Goal: Information Seeking & Learning: Find specific fact

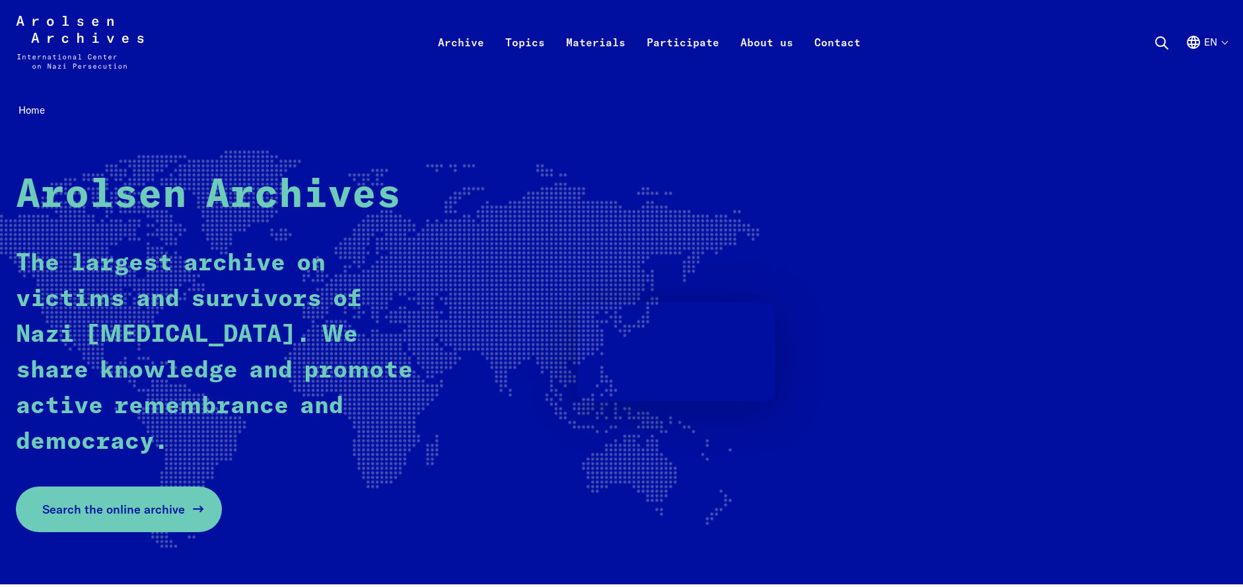
click at [113, 511] on span "Search the online archive" at bounding box center [113, 509] width 143 height 18
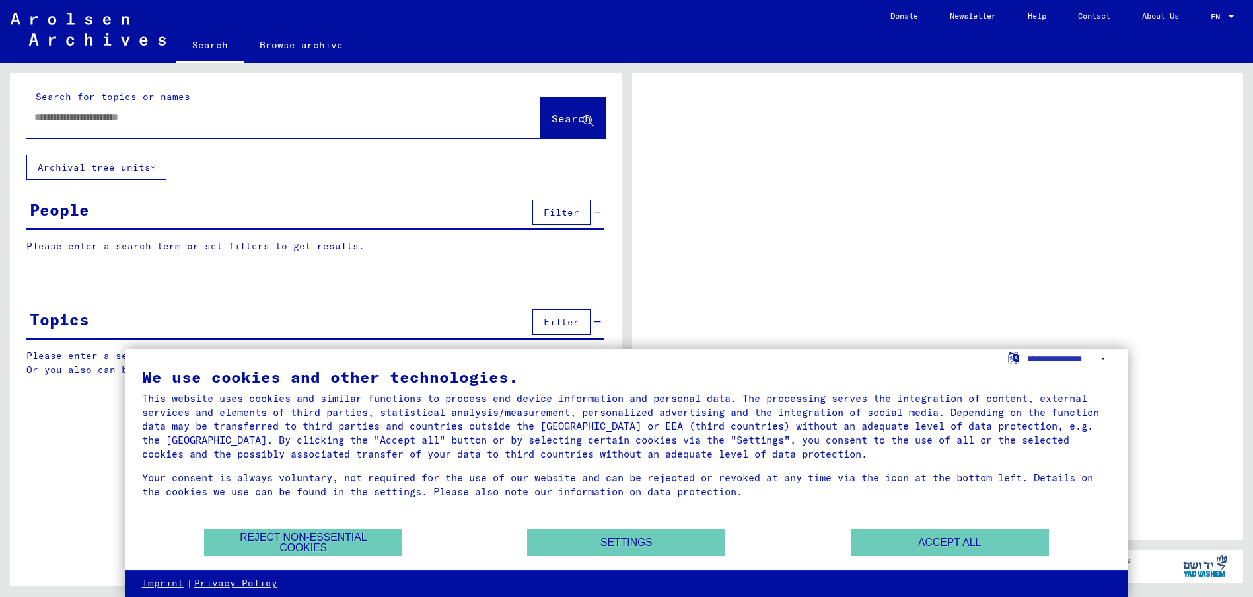
click at [109, 242] on p "Please enter a search term or set filters to get results." at bounding box center [315, 246] width 578 height 14
click at [68, 209] on div "People" at bounding box center [59, 210] width 59 height 24
click at [133, 112] on input "text" at bounding box center [271, 117] width 474 height 14
type input "*********"
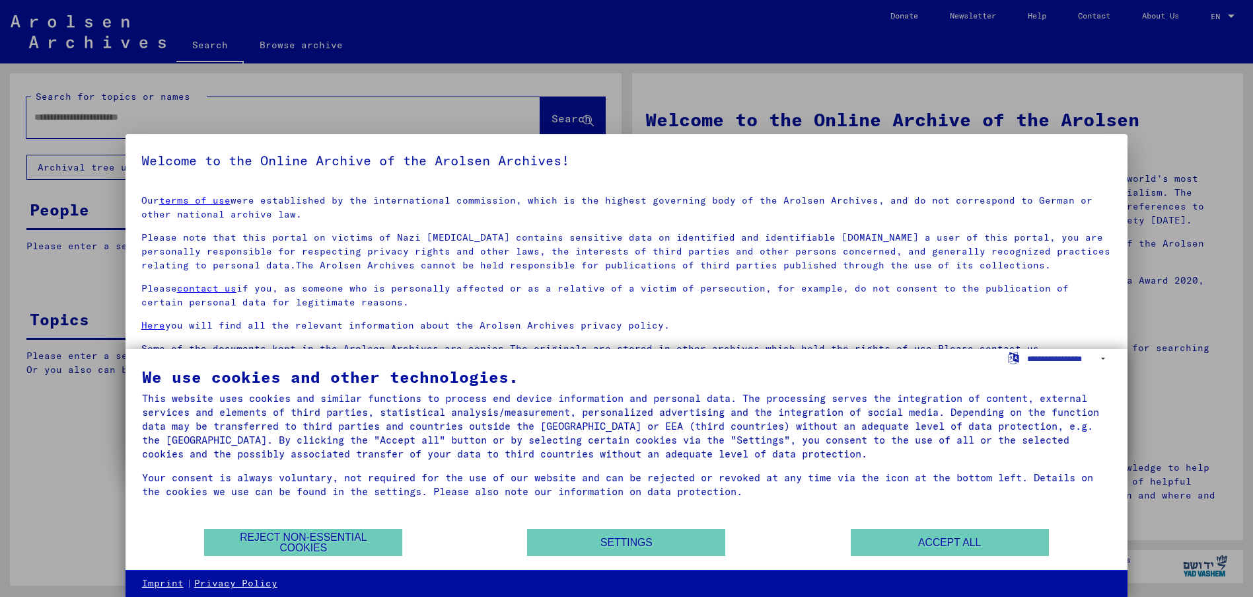
click at [554, 118] on div at bounding box center [626, 298] width 1253 height 597
click at [339, 535] on button "Reject non-essential cookies" at bounding box center [303, 541] width 198 height 27
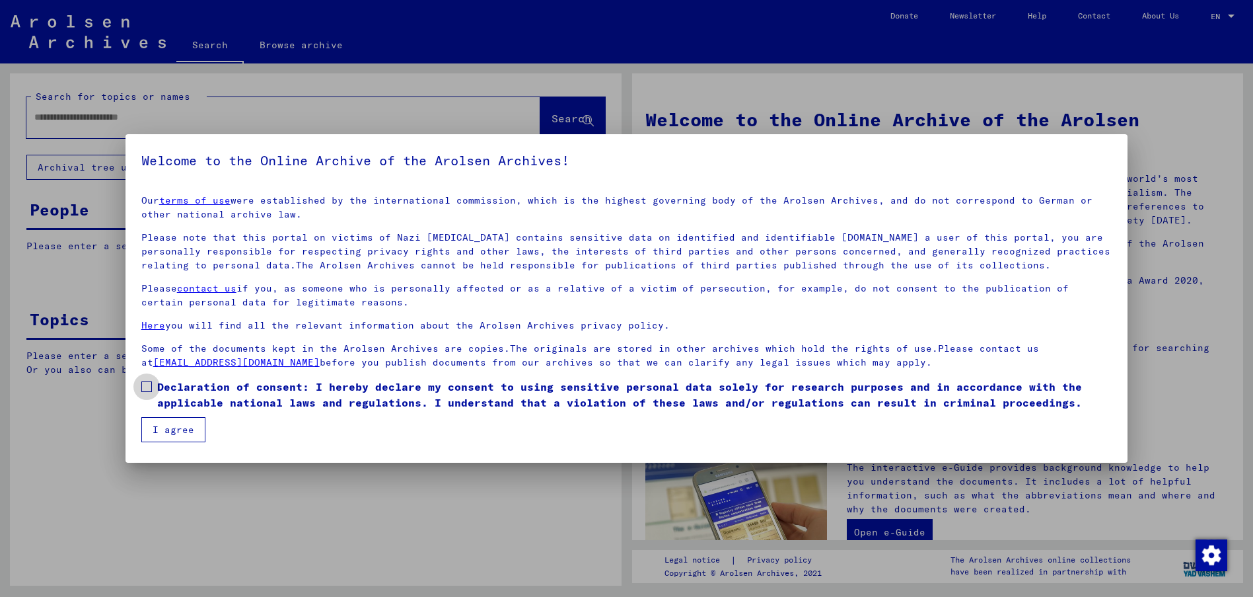
click at [146, 388] on span at bounding box center [146, 386] width 11 height 11
click at [168, 423] on button "I agree" at bounding box center [173, 429] width 64 height 25
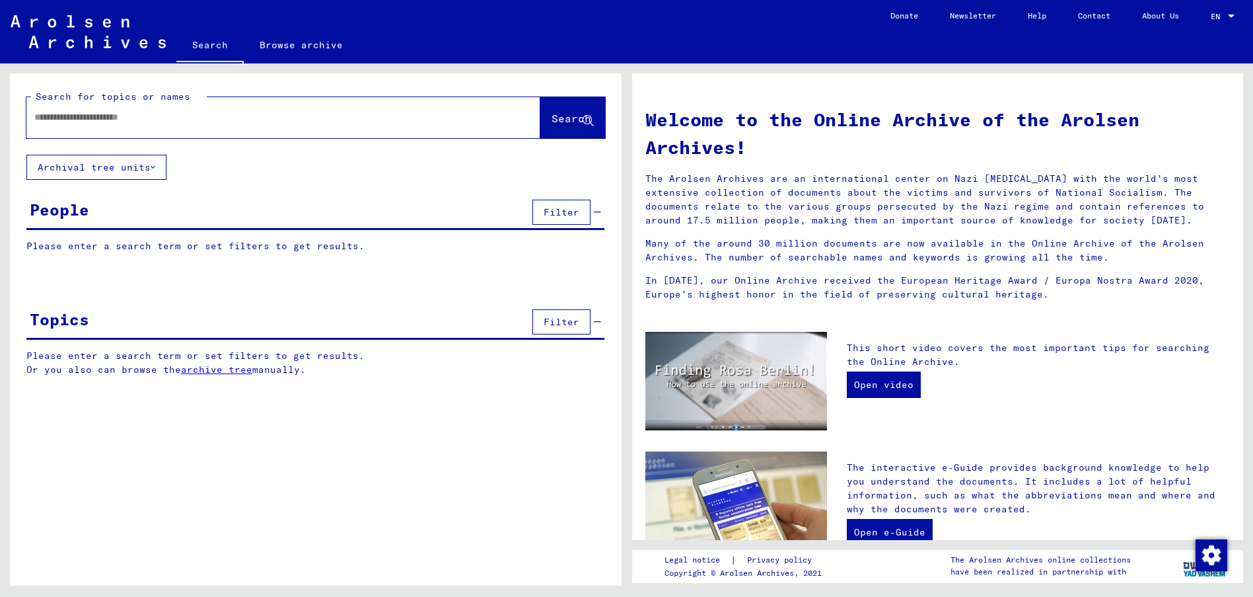
click at [559, 120] on span "Search" at bounding box center [572, 118] width 40 height 13
click at [74, 120] on input "text" at bounding box center [267, 117] width 466 height 14
type input "*********"
click at [552, 114] on span "Search" at bounding box center [572, 118] width 40 height 13
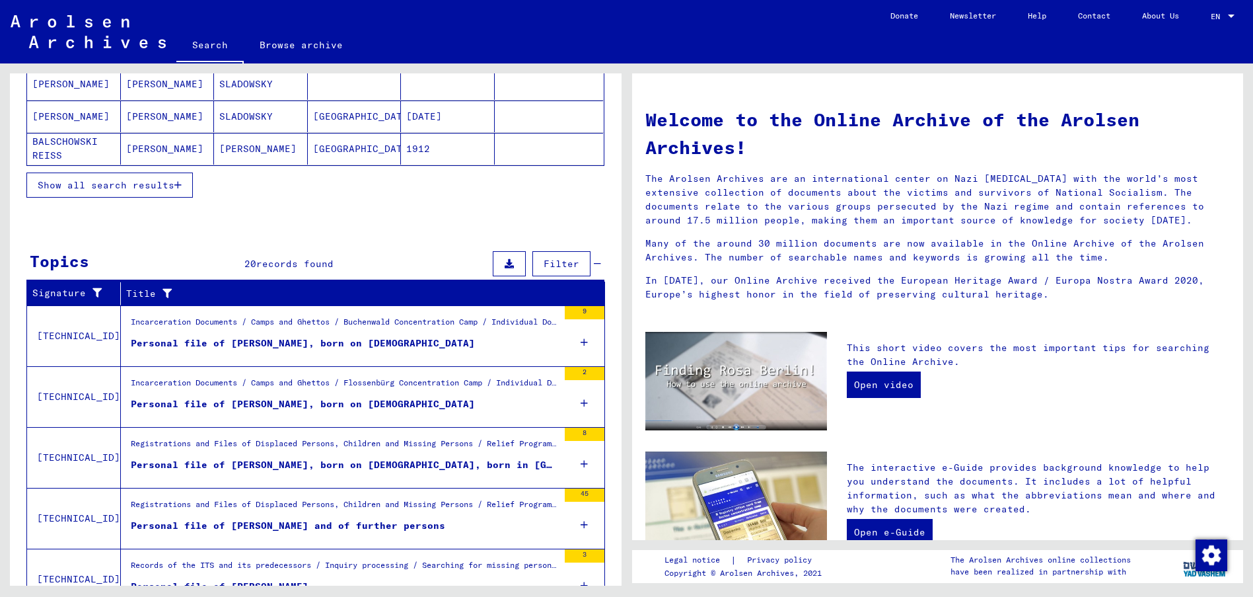
scroll to position [328, 0]
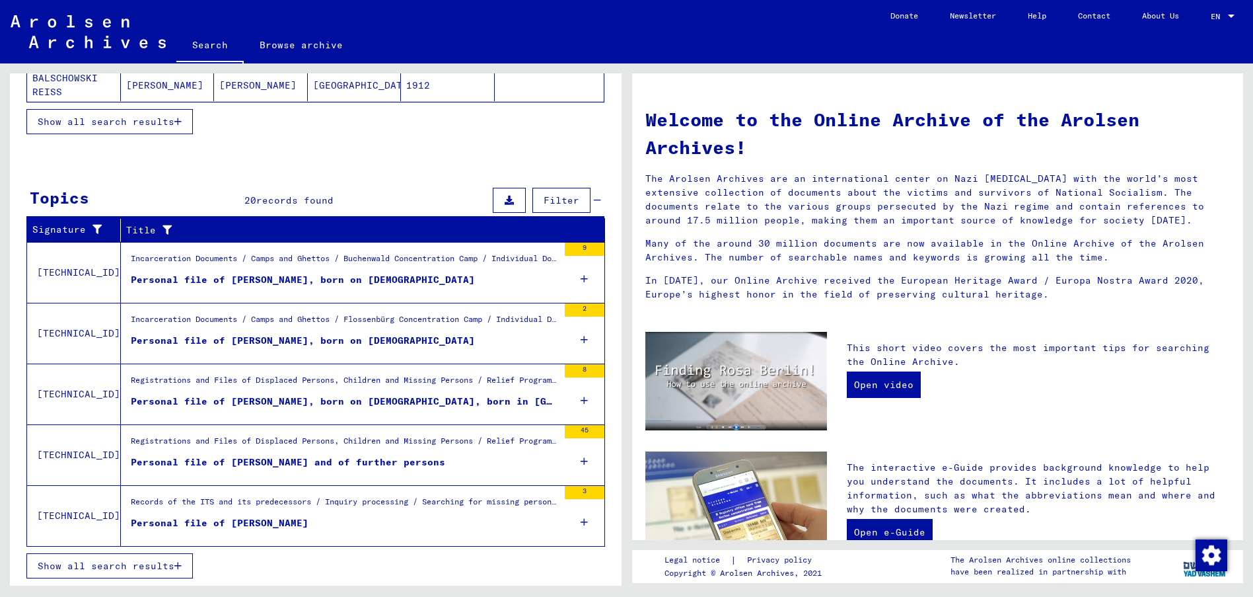
click at [176, 567] on icon "button" at bounding box center [177, 565] width 7 height 9
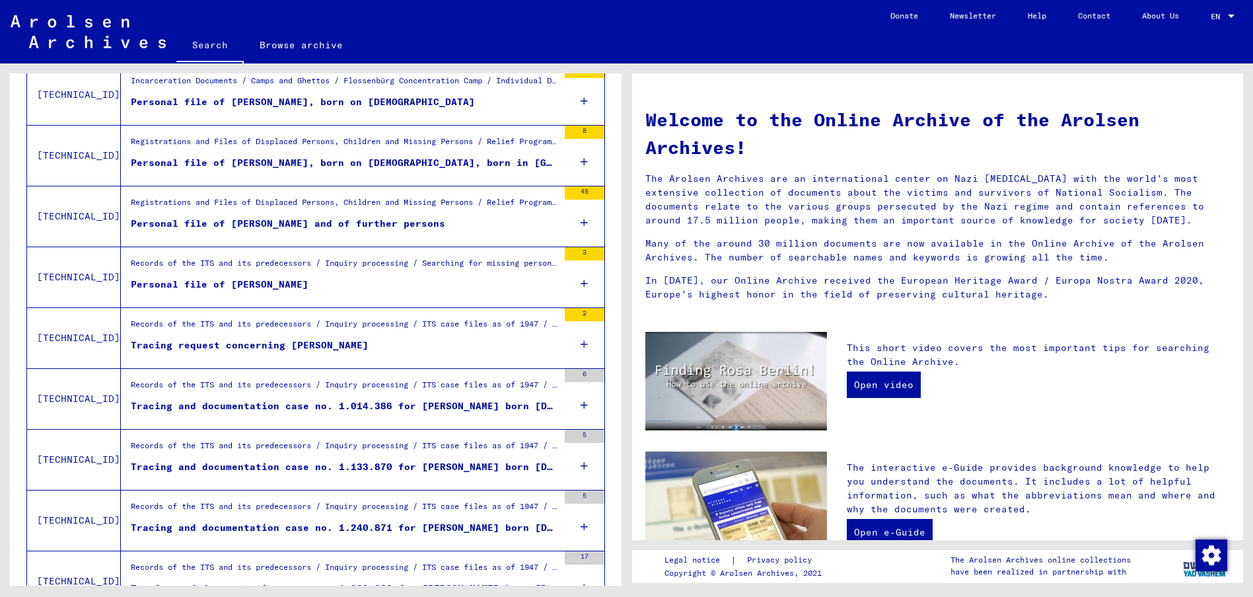
click at [310, 346] on div "Tracing request concerning [PERSON_NAME]" at bounding box center [250, 345] width 238 height 14
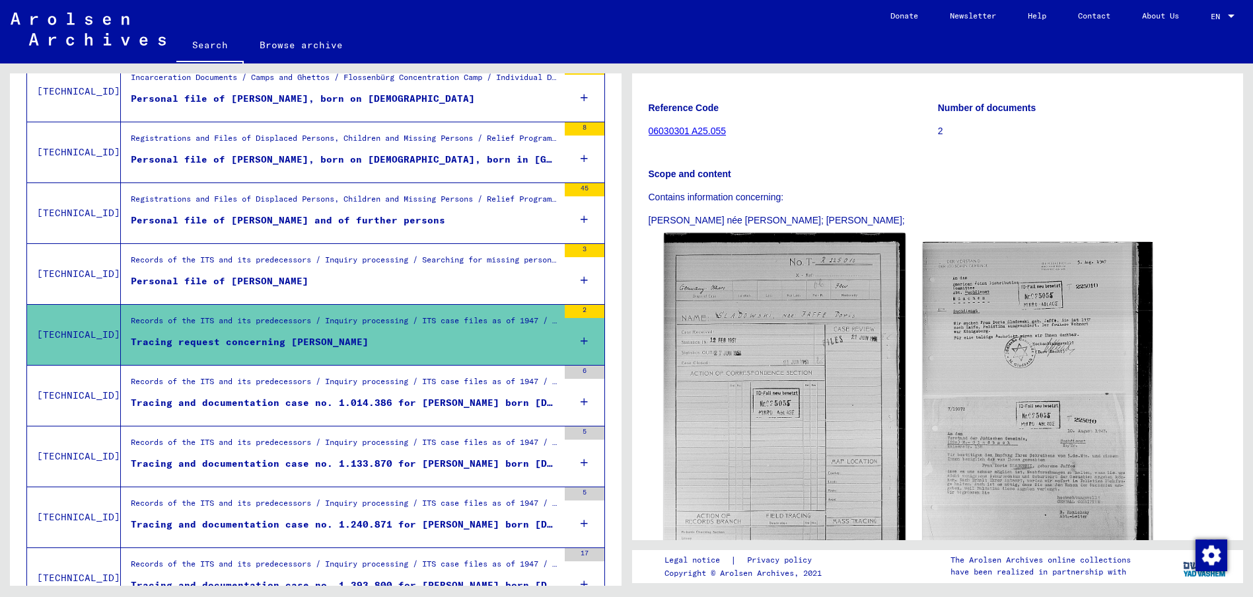
scroll to position [132, 0]
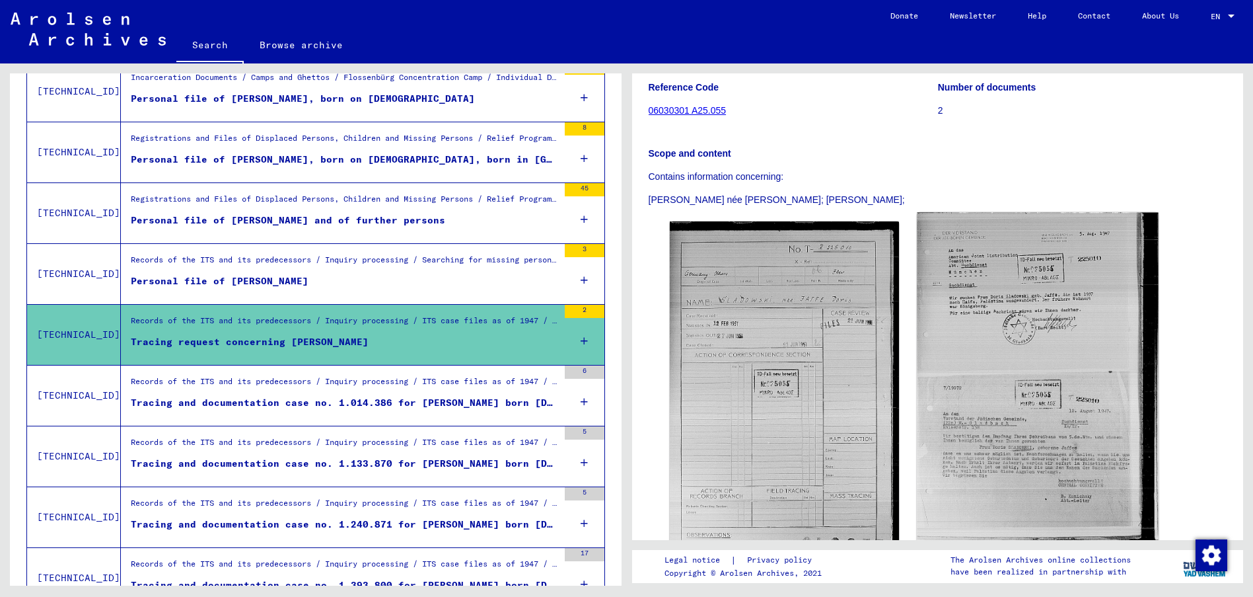
click at [1006, 427] on img at bounding box center [1038, 377] width 241 height 329
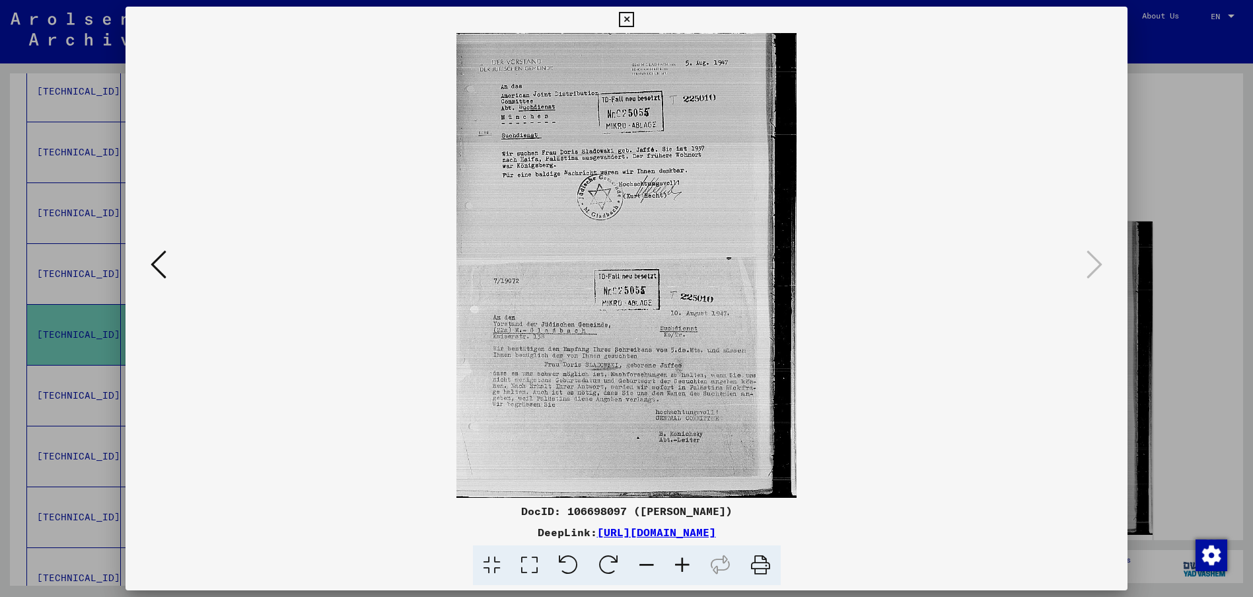
click at [151, 260] on icon at bounding box center [159, 264] width 16 height 32
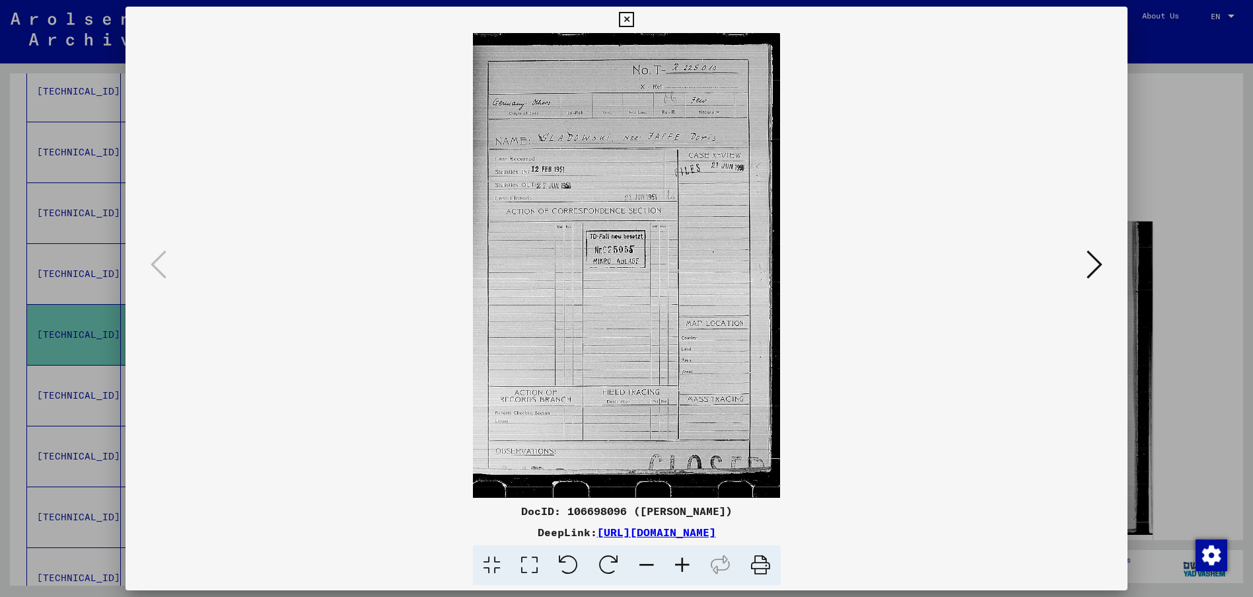
click at [75, 233] on div at bounding box center [626, 298] width 1253 height 597
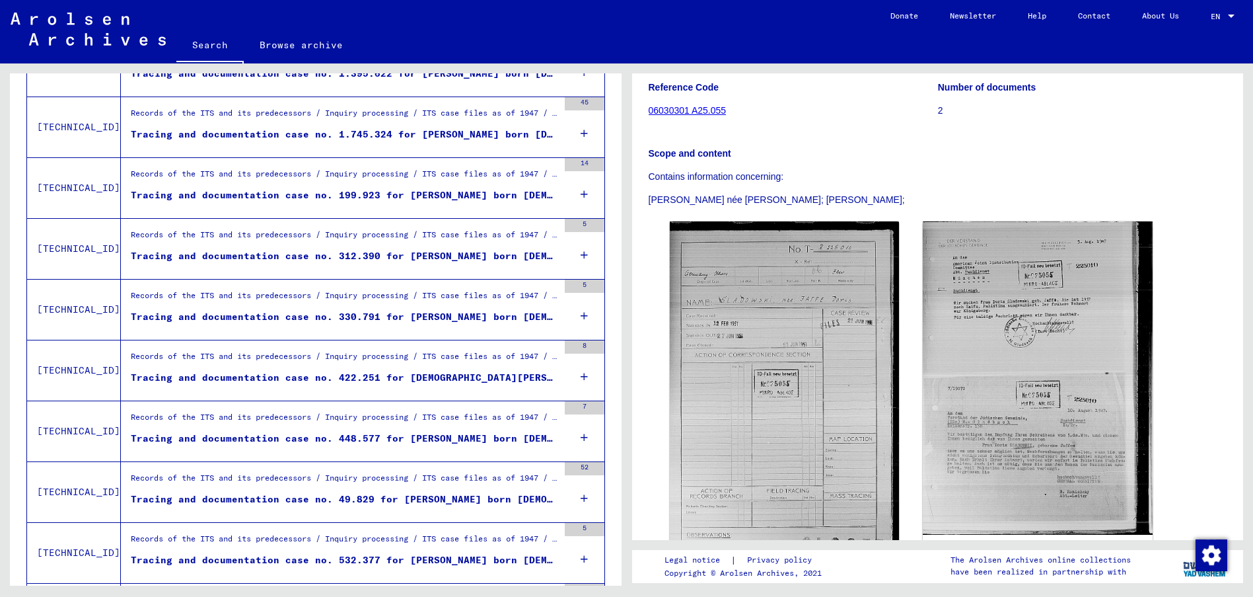
scroll to position [926, 0]
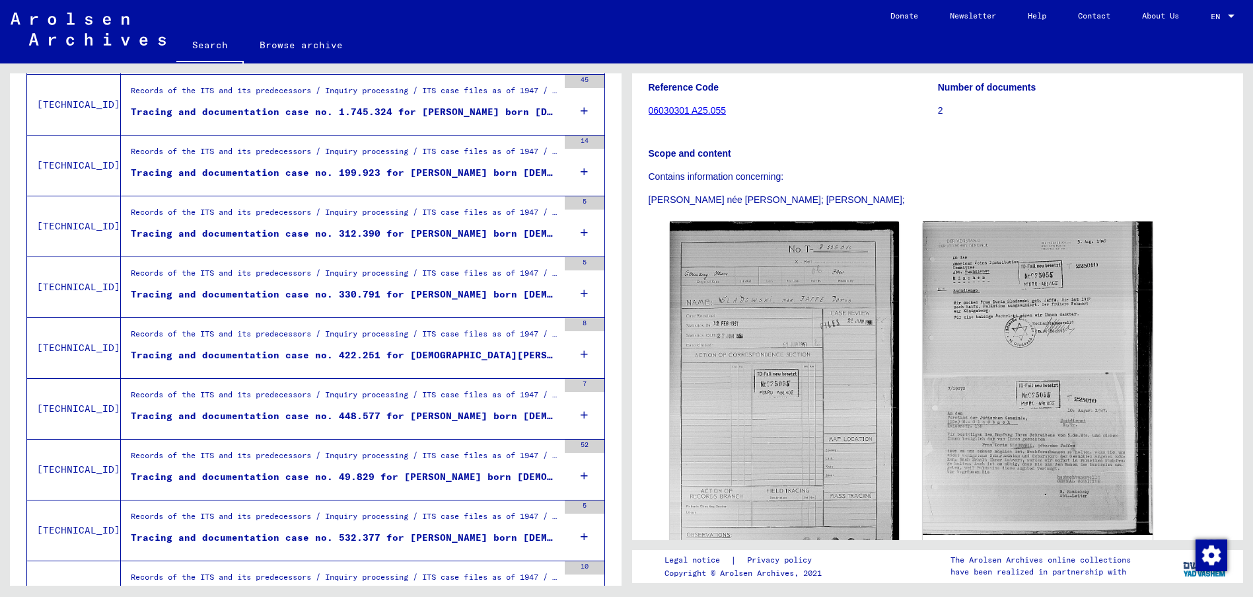
click at [332, 289] on div "Tracing and documentation case no. 330.791 for [PERSON_NAME] born [DEMOGRAPHIC_…" at bounding box center [344, 294] width 427 height 14
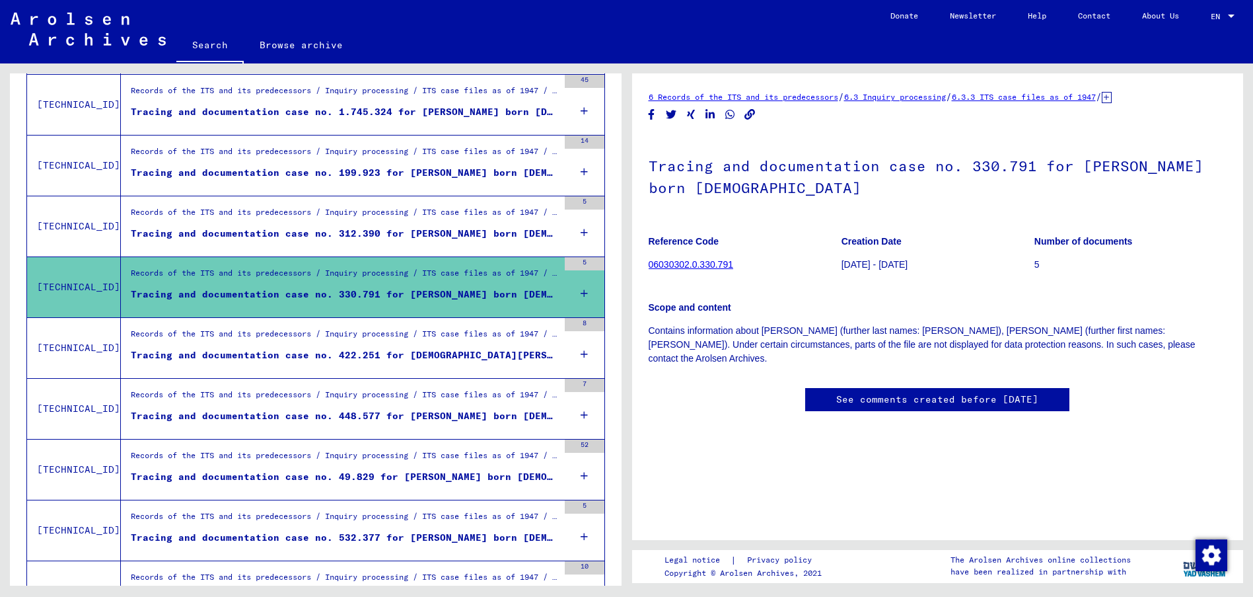
scroll to position [57, 0]
click at [893, 392] on link "See comments created before [DATE]" at bounding box center [937, 399] width 202 height 14
click at [780, 94] on link "6 Records of the ITS and its predecessors" at bounding box center [744, 97] width 190 height 10
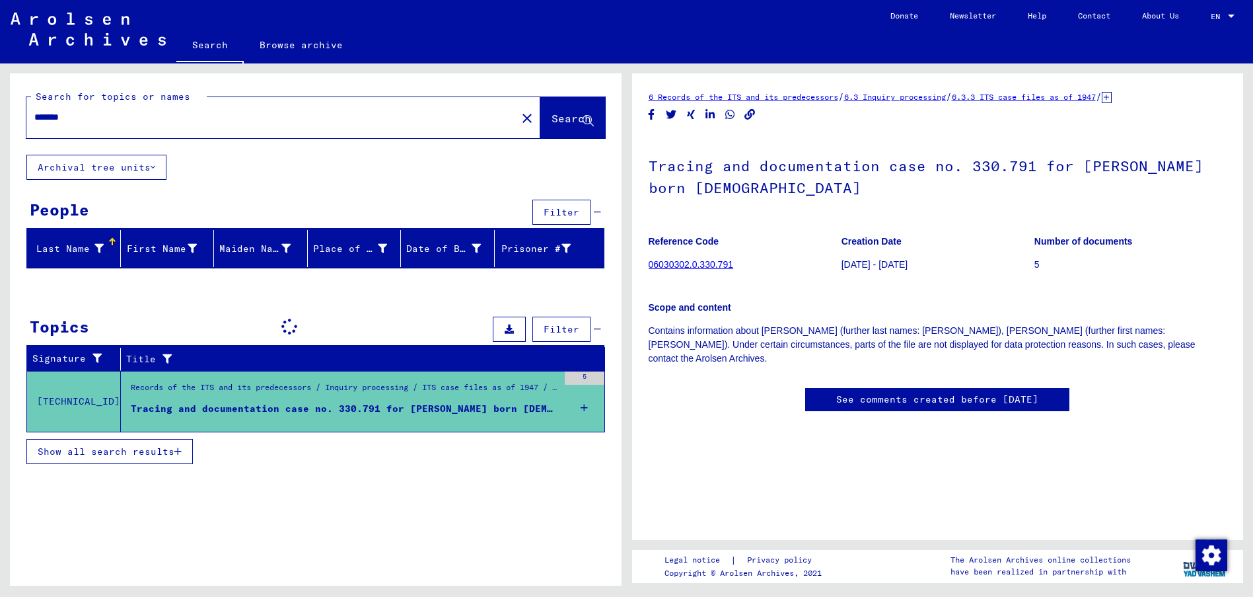
click at [898, 99] on link "6.3 Inquiry processing" at bounding box center [895, 97] width 102 height 10
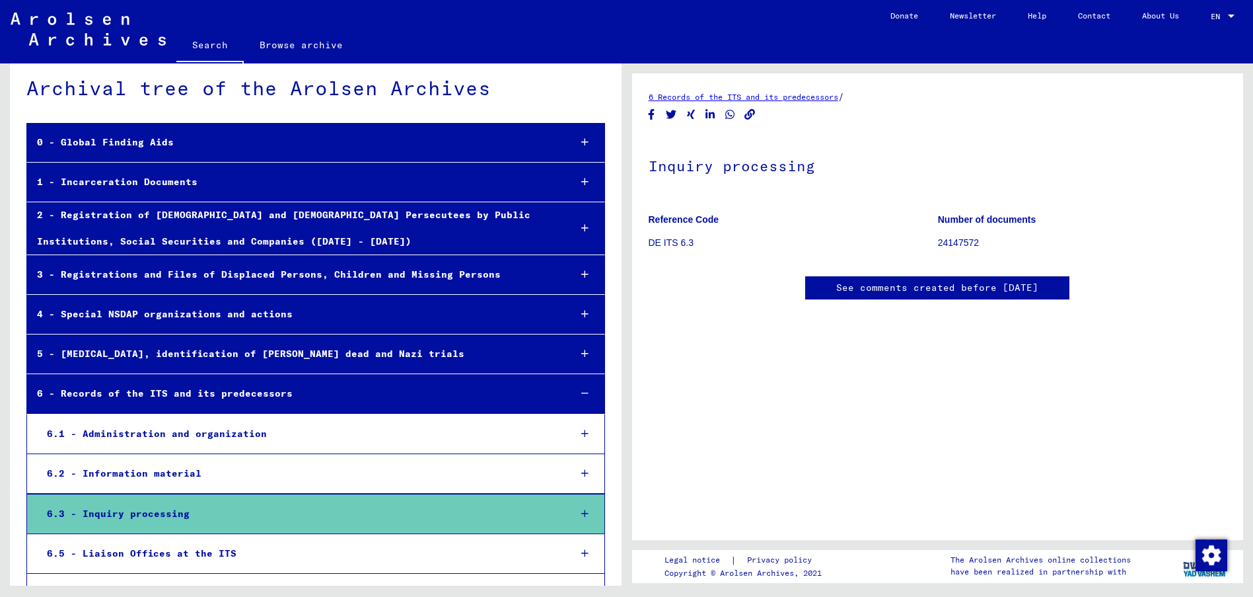
scroll to position [793, 0]
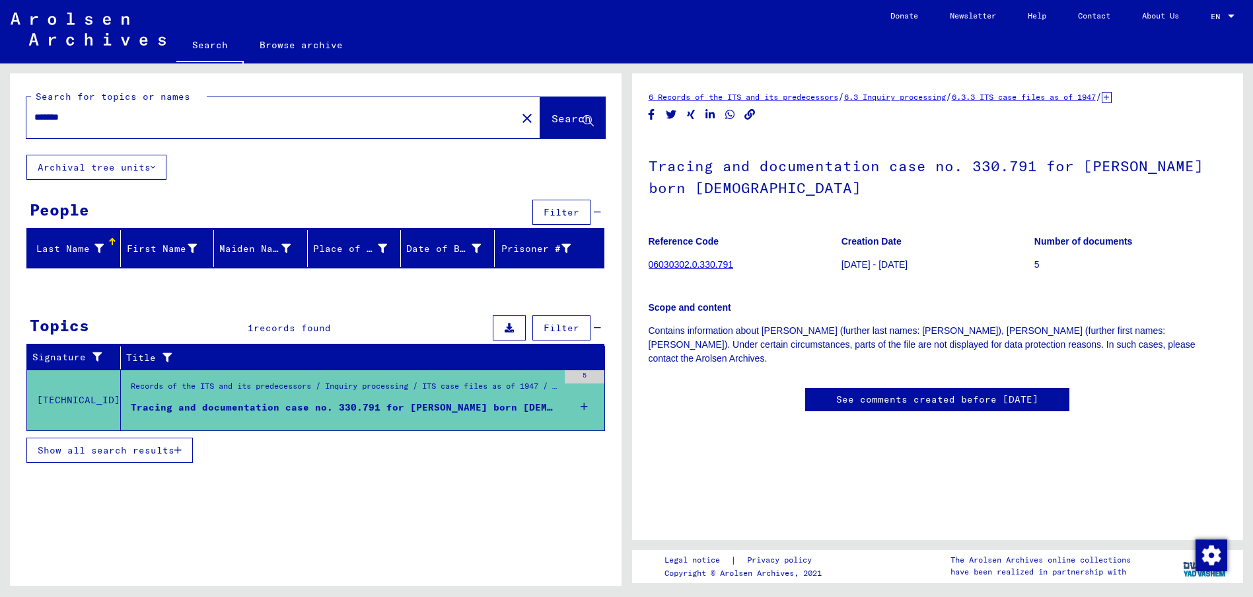
click at [281, 400] on div "Tracing and documentation case no. 330.791 for [PERSON_NAME] born [DEMOGRAPHIC_…" at bounding box center [344, 407] width 427 height 14
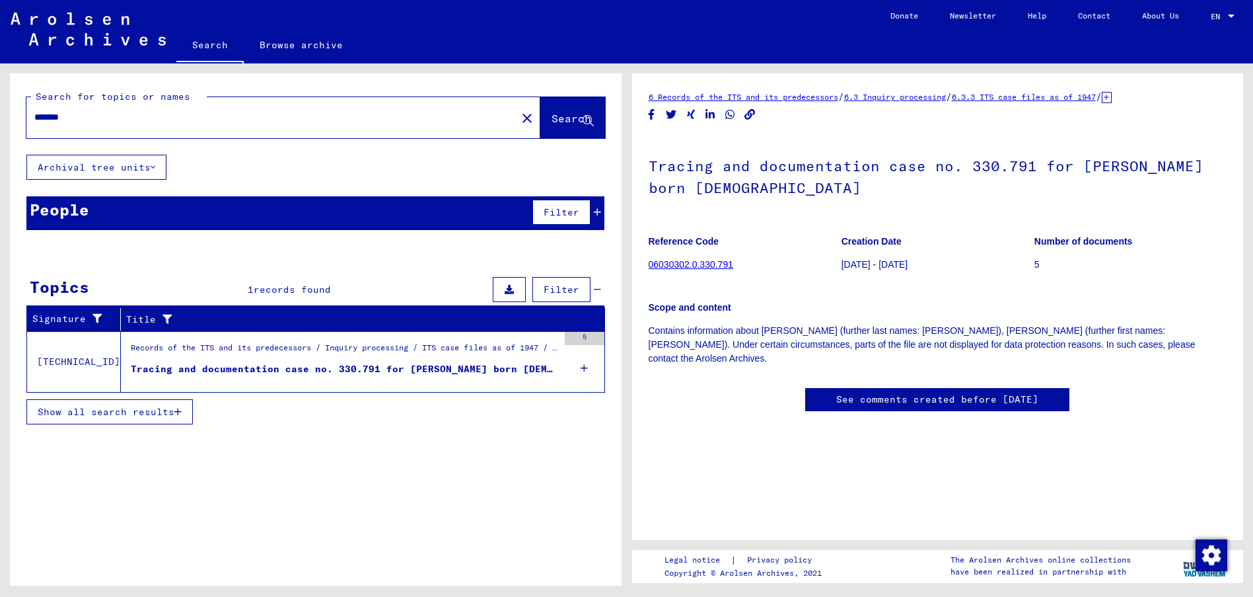
click at [290, 369] on div "Tracing and documentation case no. 330.791 for [PERSON_NAME] born [DEMOGRAPHIC_…" at bounding box center [344, 369] width 427 height 14
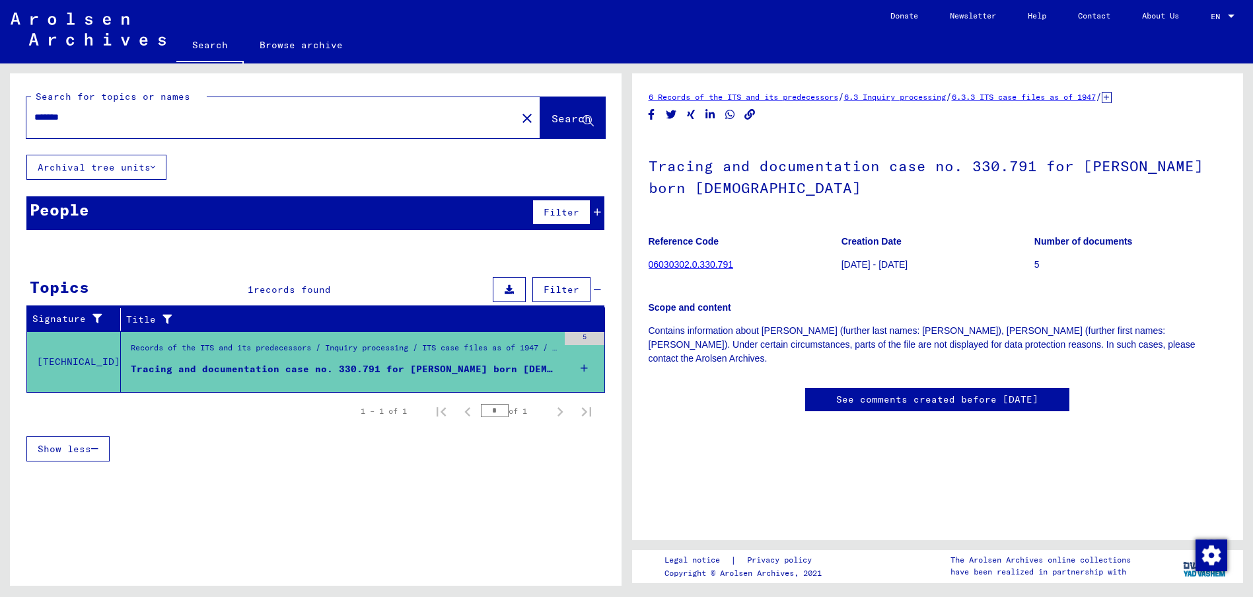
type input "*********"
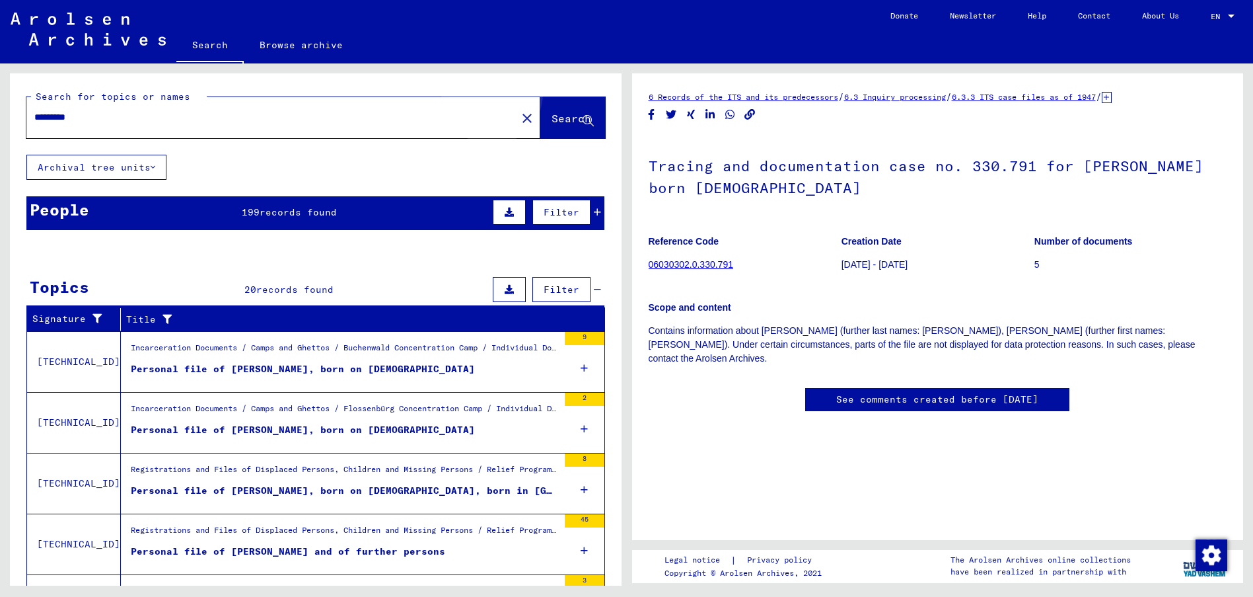
click at [540, 109] on button "Search" at bounding box center [572, 117] width 65 height 41
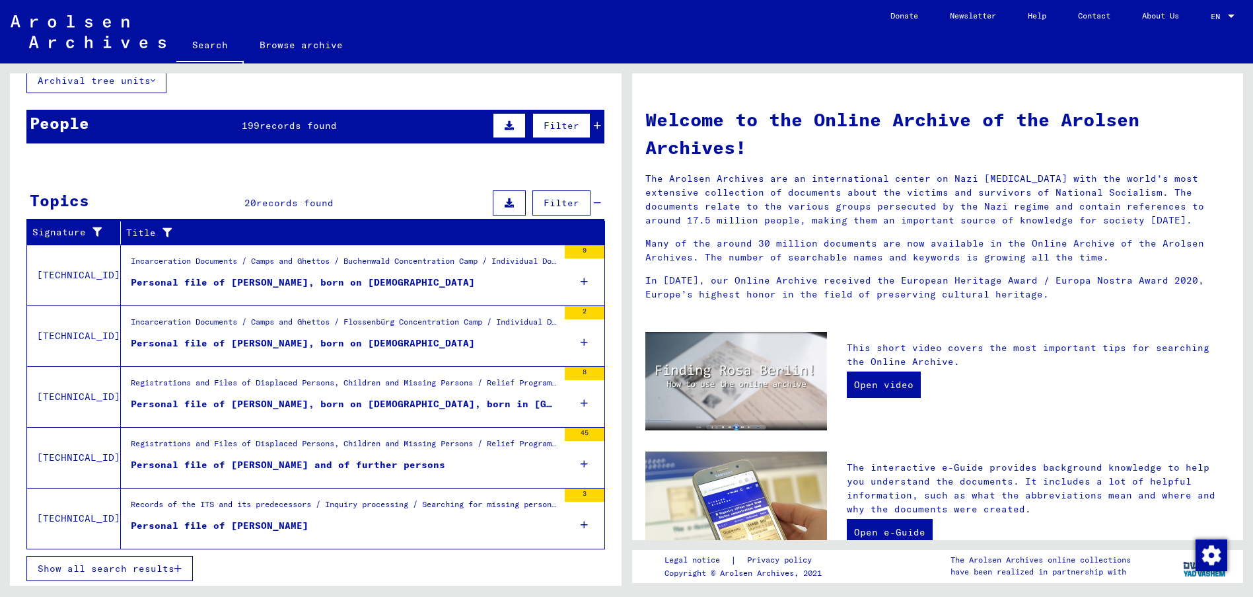
scroll to position [89, 0]
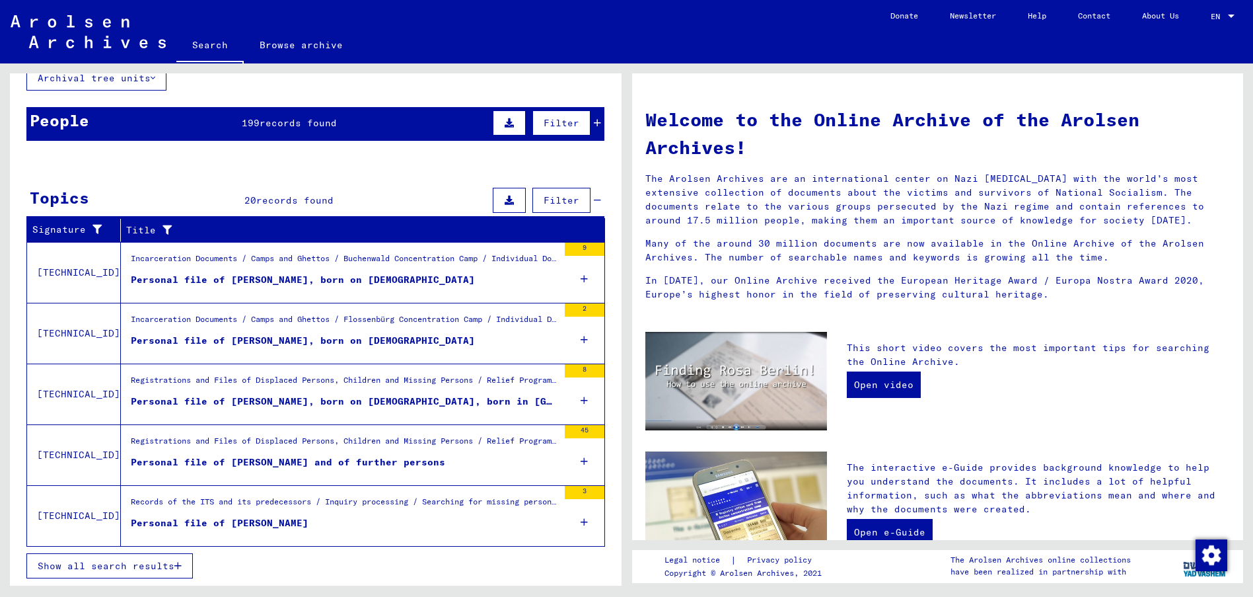
click at [180, 561] on icon "button" at bounding box center [177, 565] width 7 height 9
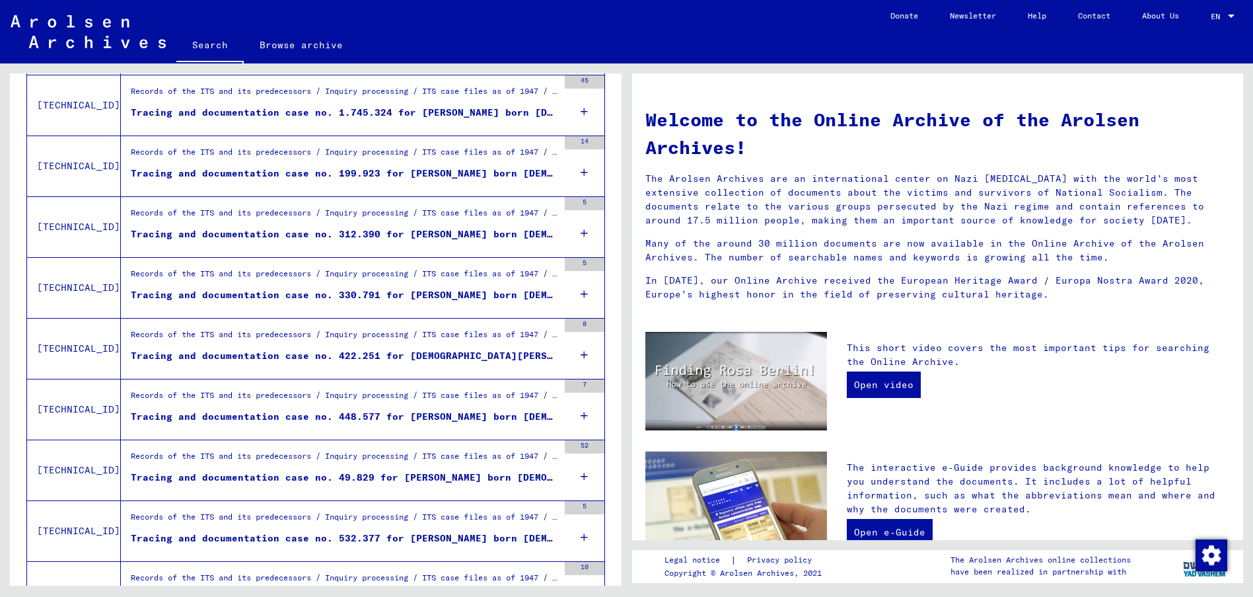
scroll to position [948, 0]
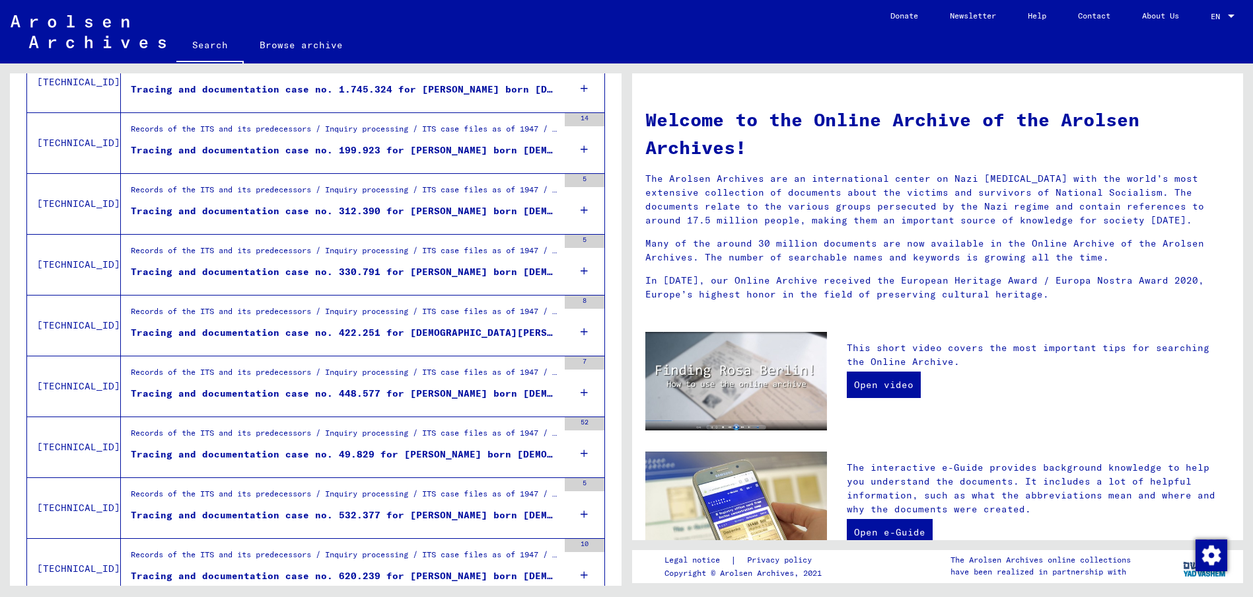
click at [215, 330] on div "Tracing and documentation case no. 422.251 for [DEMOGRAPHIC_DATA][PERSON_NAME] …" at bounding box center [344, 333] width 427 height 14
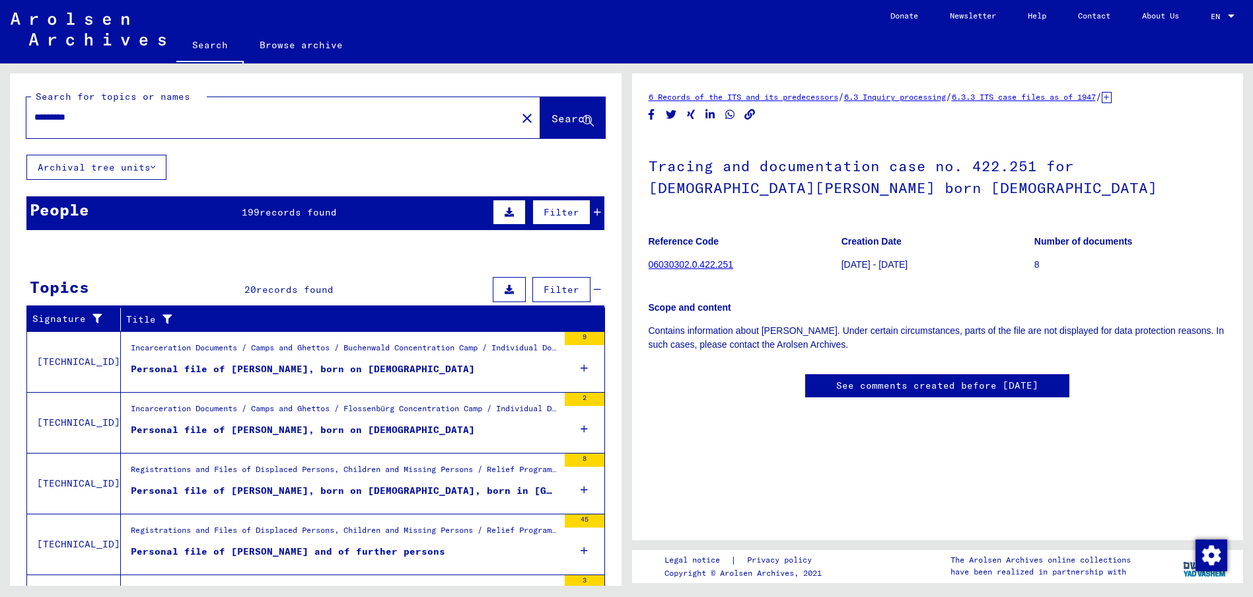
click at [342, 214] on div "People 199 records found Filter" at bounding box center [315, 213] width 578 height 34
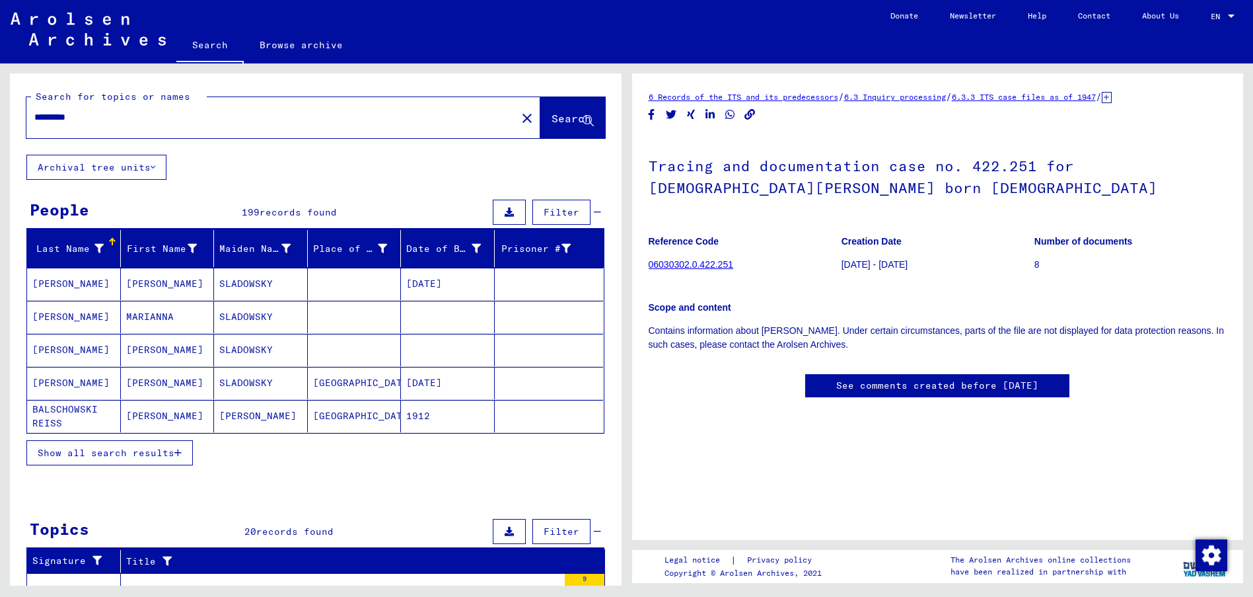
click at [65, 281] on mat-cell "[PERSON_NAME]" at bounding box center [74, 284] width 94 height 32
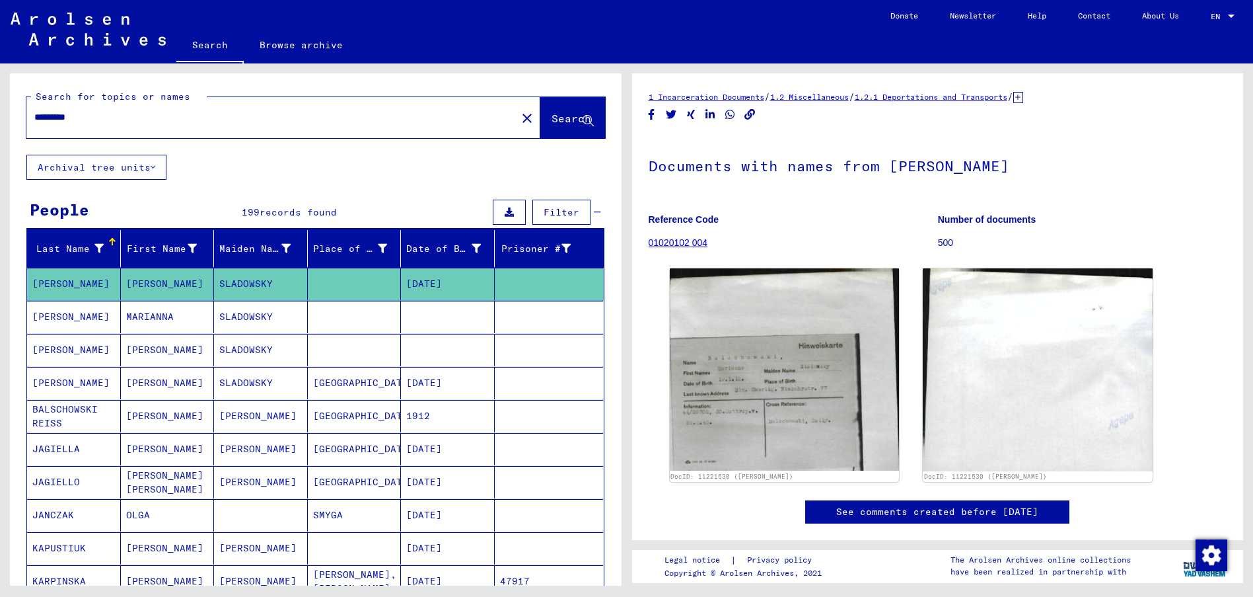
click at [151, 316] on mat-cell "MARIANNA" at bounding box center [168, 317] width 94 height 32
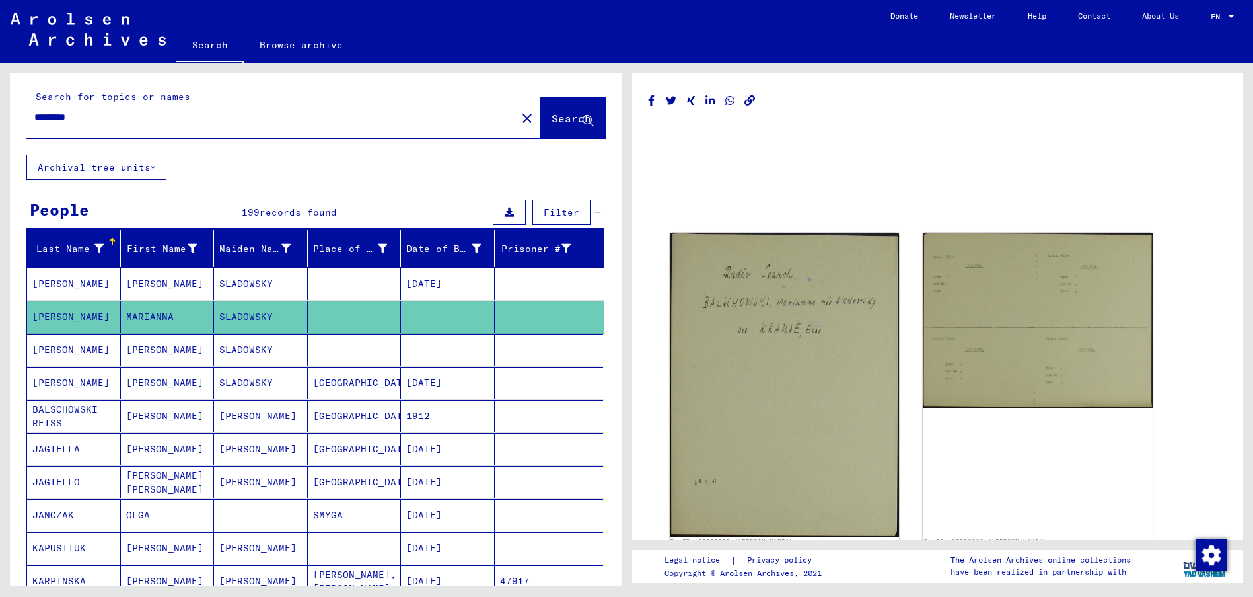
click at [70, 346] on mat-cell "[PERSON_NAME]" at bounding box center [74, 350] width 94 height 32
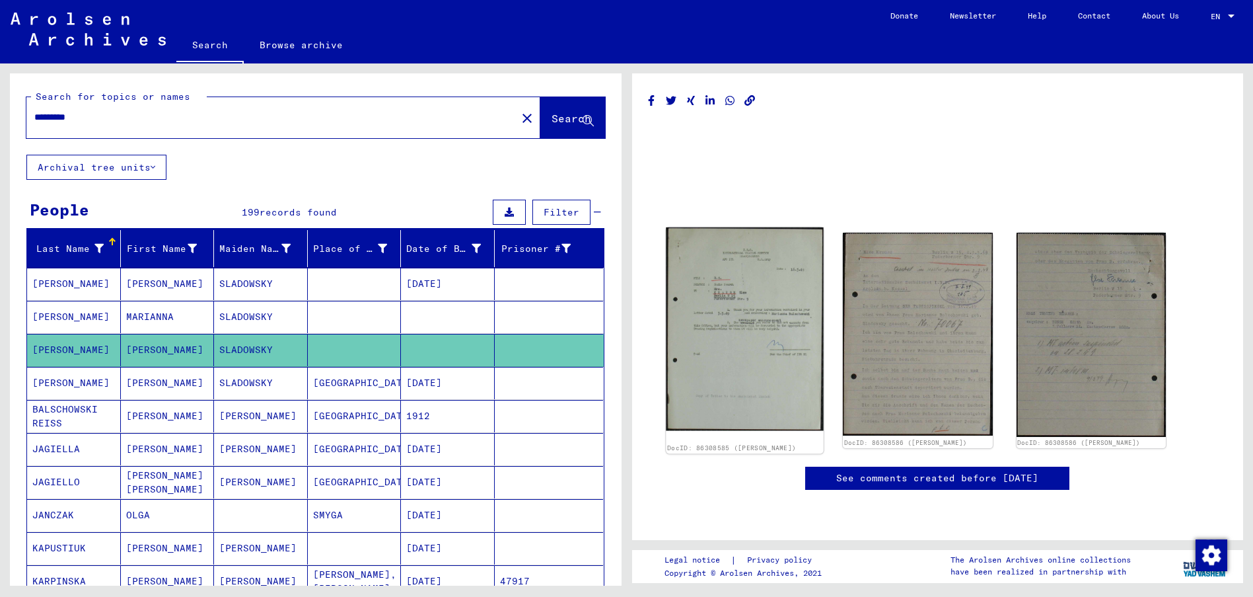
click at [735, 351] on img at bounding box center [744, 328] width 157 height 203
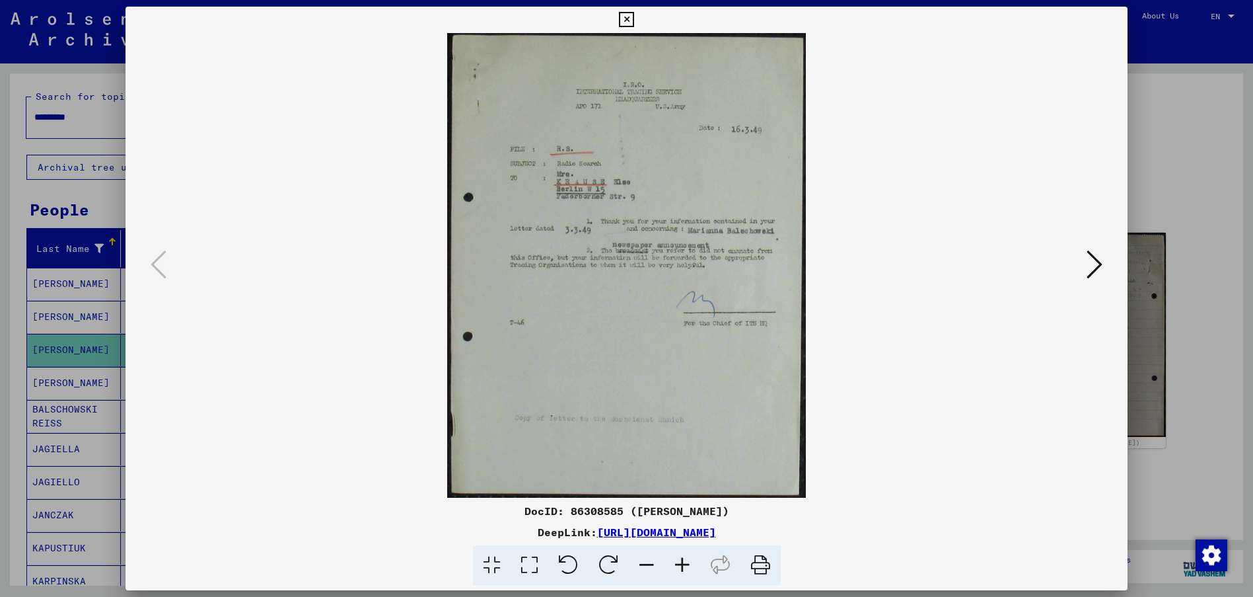
click at [1098, 260] on icon at bounding box center [1095, 264] width 16 height 32
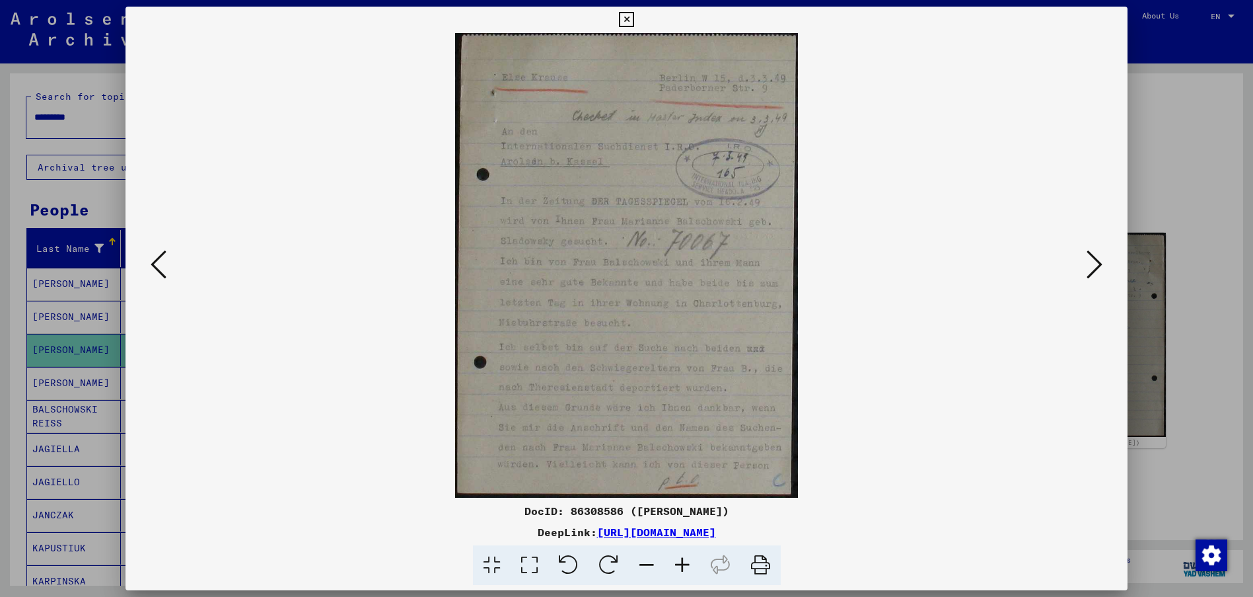
click at [1095, 262] on icon at bounding box center [1095, 264] width 16 height 32
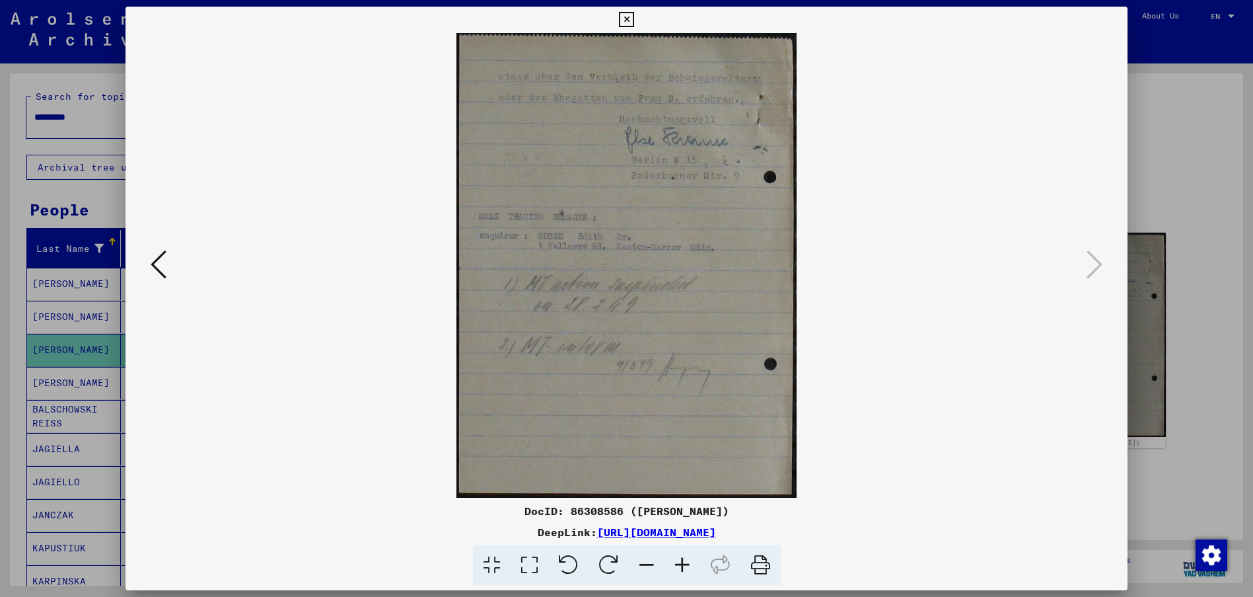
click at [152, 260] on icon at bounding box center [159, 264] width 16 height 32
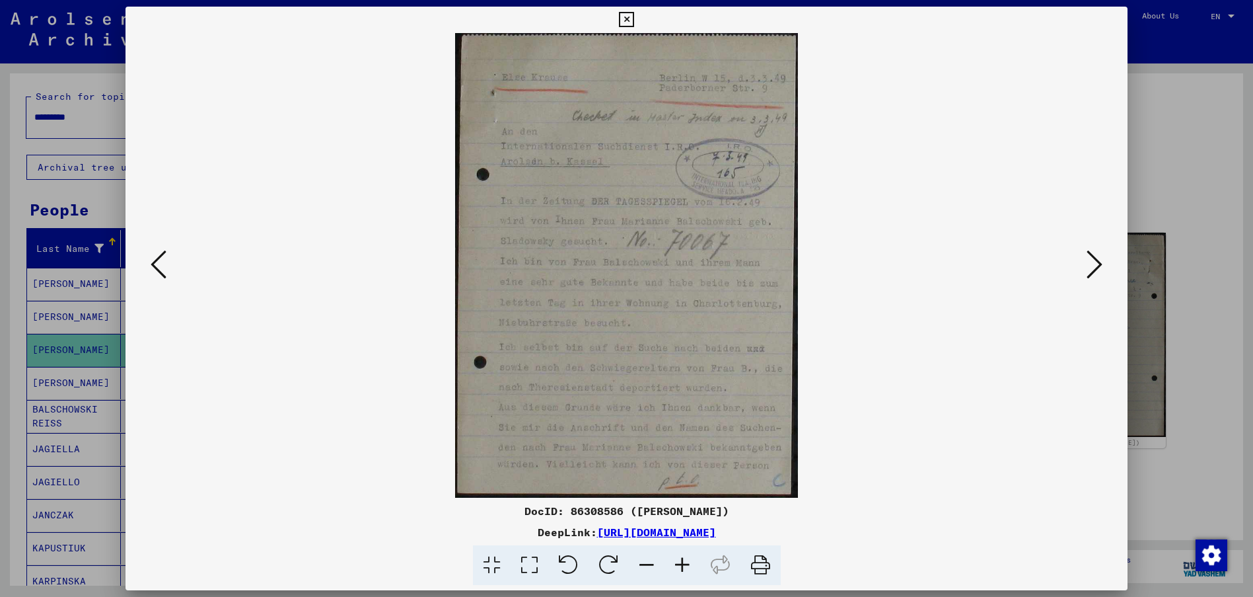
click at [1096, 264] on icon at bounding box center [1095, 264] width 16 height 32
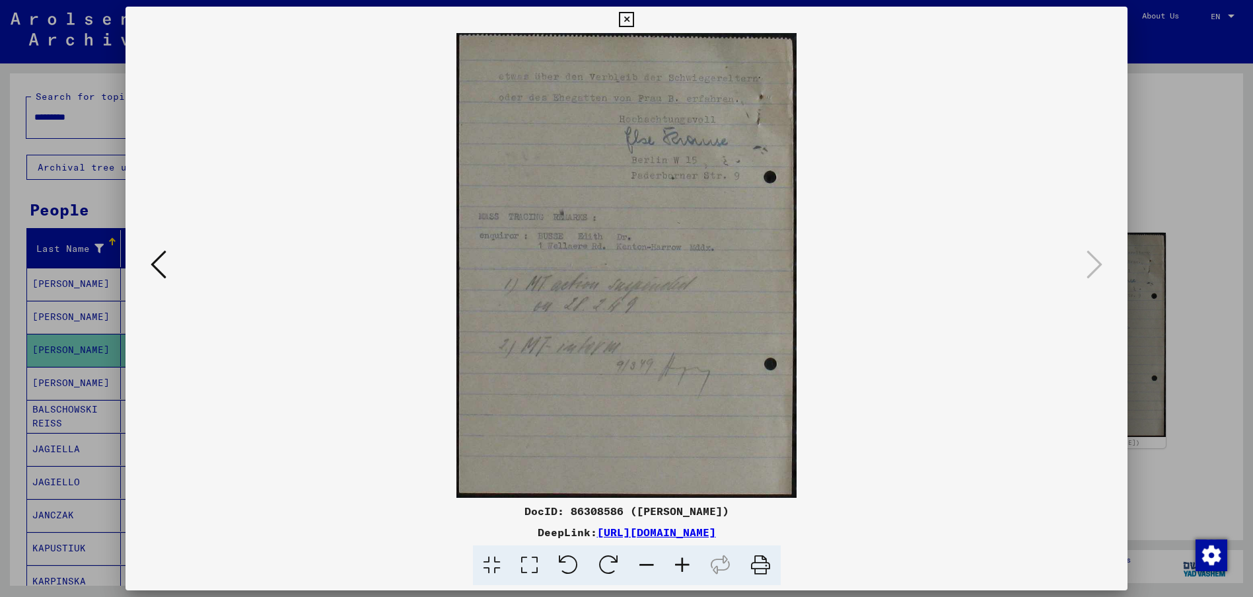
click at [157, 264] on icon at bounding box center [159, 264] width 16 height 32
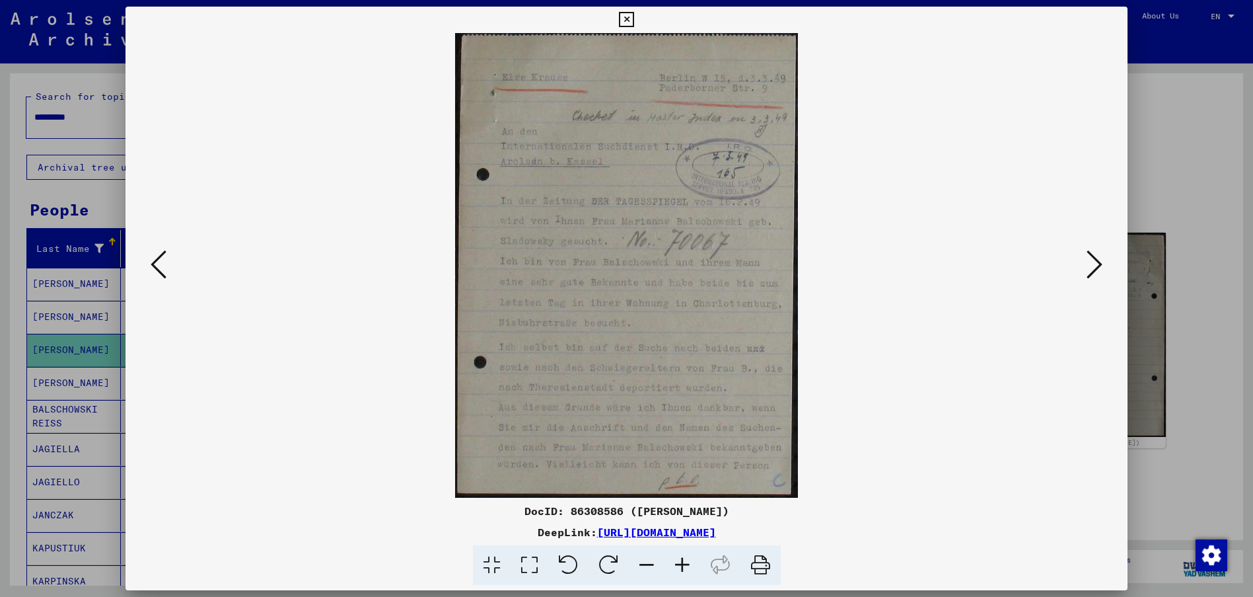
click at [1097, 265] on icon at bounding box center [1095, 264] width 16 height 32
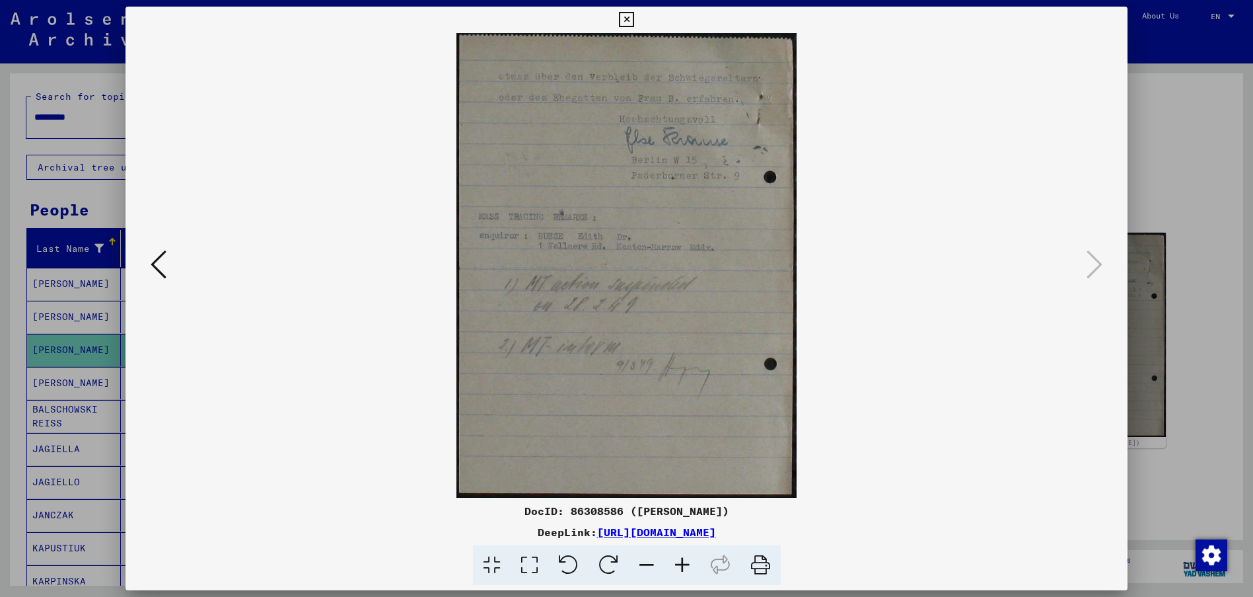
click at [156, 261] on icon at bounding box center [159, 264] width 16 height 32
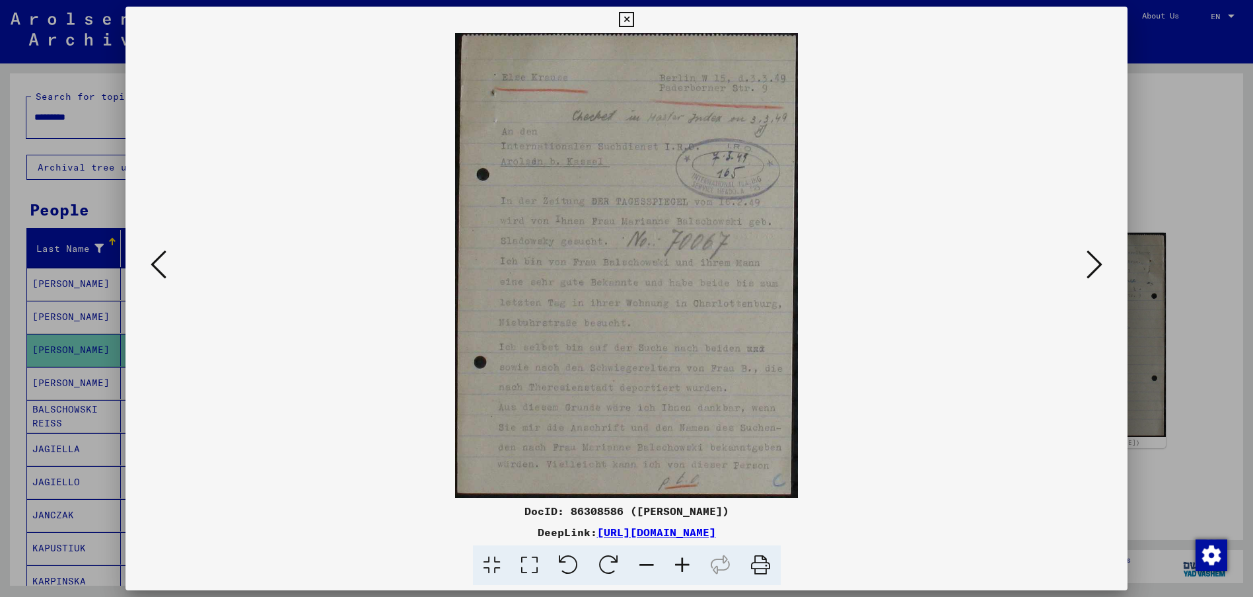
click at [156, 261] on icon at bounding box center [159, 264] width 16 height 32
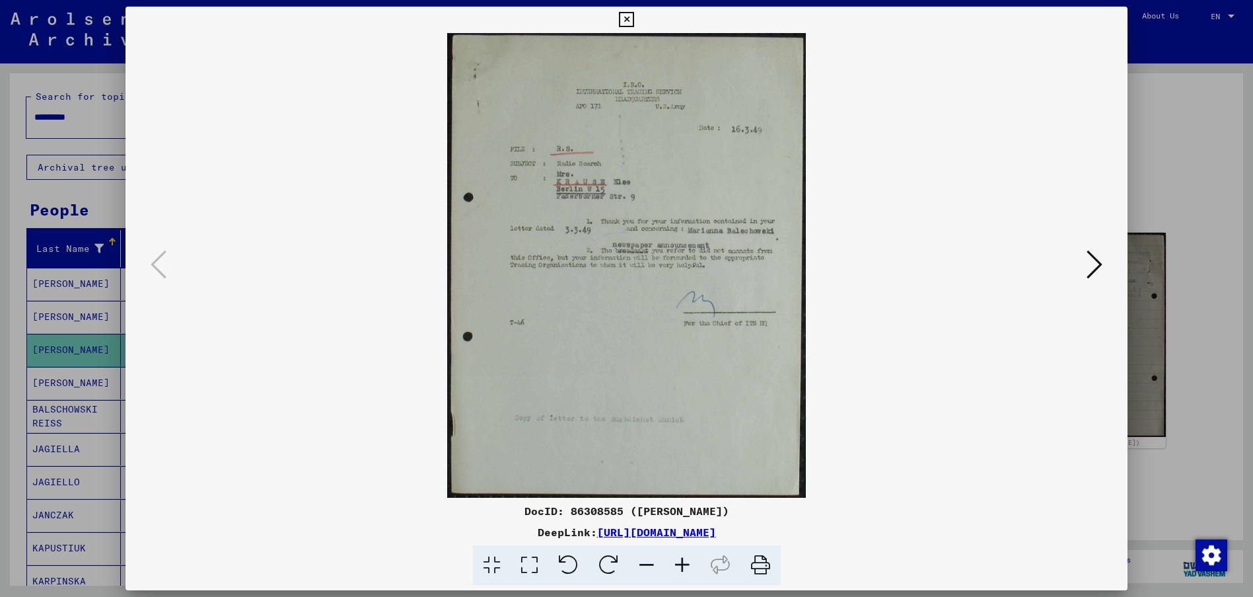
click at [106, 204] on div at bounding box center [626, 298] width 1253 height 597
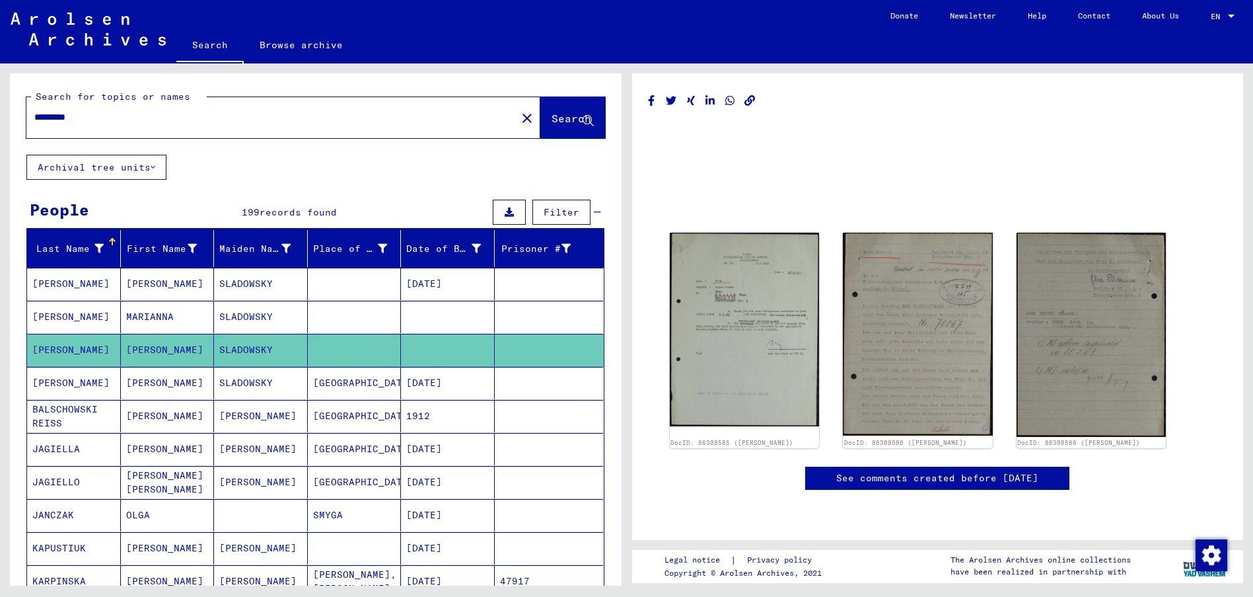
click at [139, 382] on mat-cell "[PERSON_NAME]" at bounding box center [168, 383] width 94 height 32
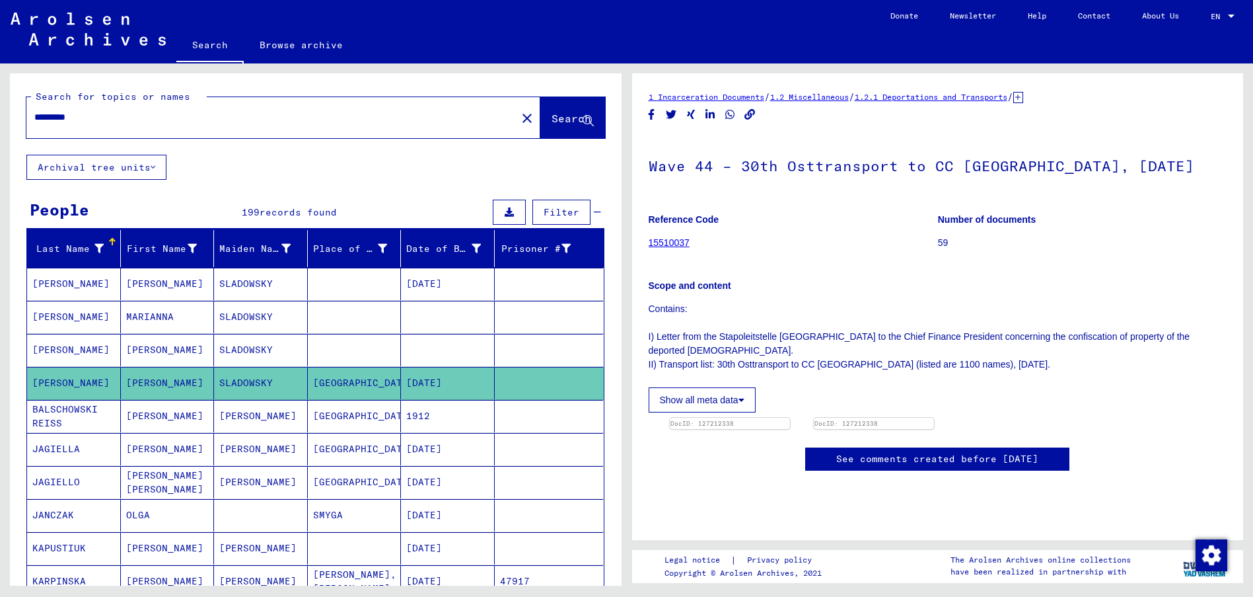
scroll to position [132, 0]
click at [793, 418] on img at bounding box center [730, 418] width 126 height 0
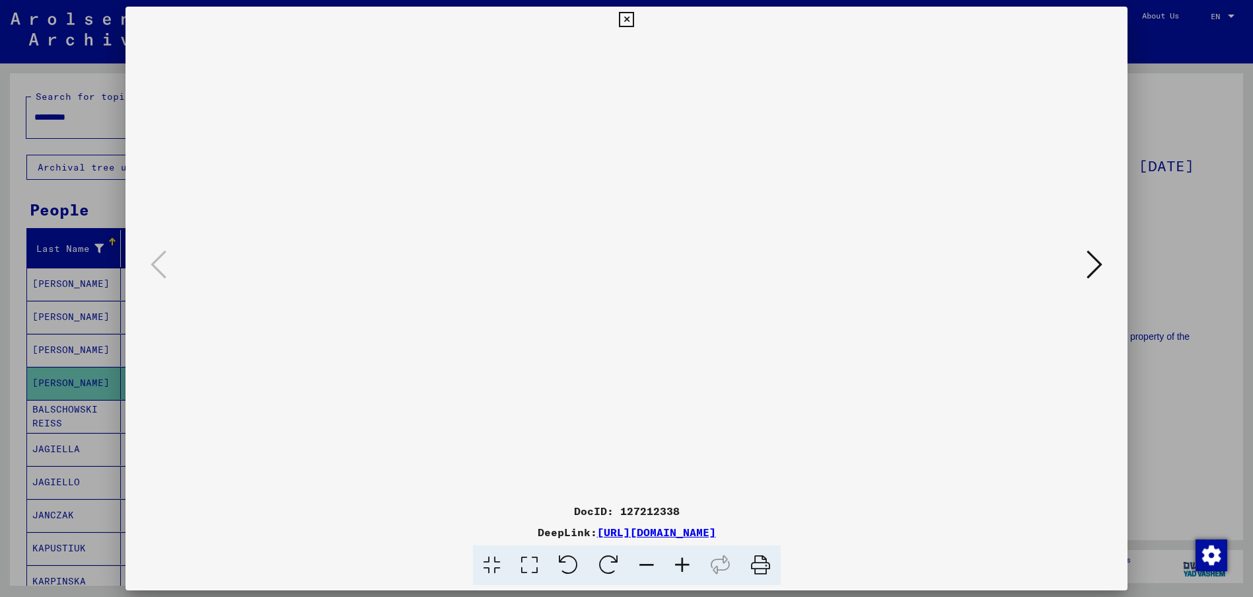
click at [1101, 260] on icon at bounding box center [1095, 264] width 16 height 32
click at [98, 194] on div at bounding box center [626, 298] width 1253 height 597
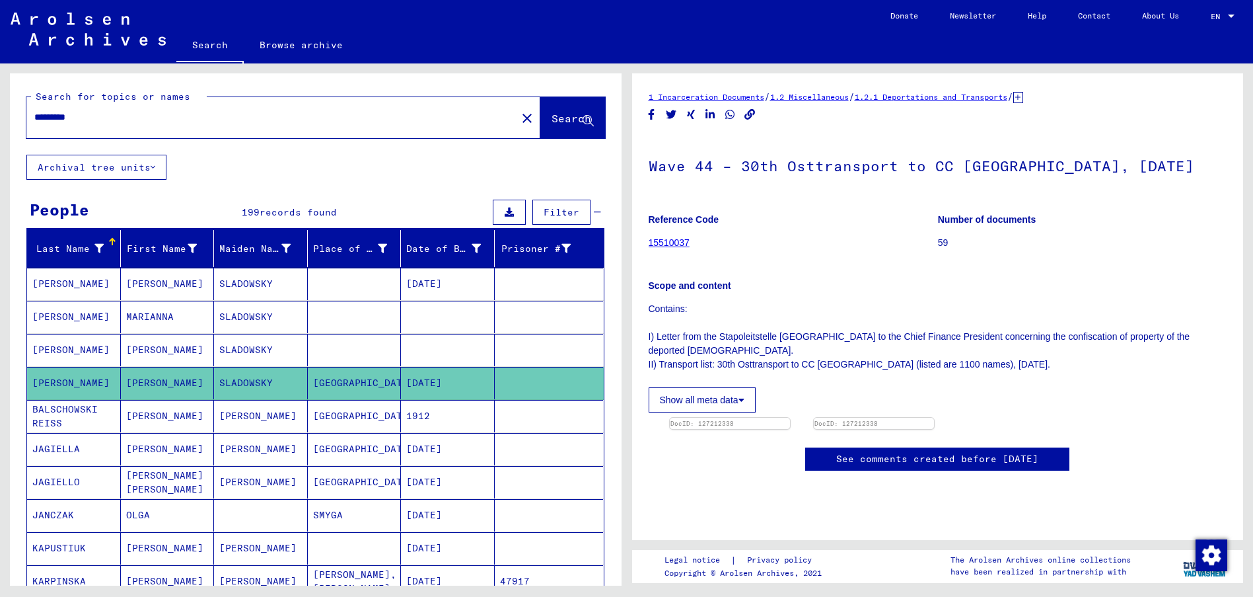
click at [169, 412] on mat-cell "[PERSON_NAME]" at bounding box center [168, 416] width 94 height 32
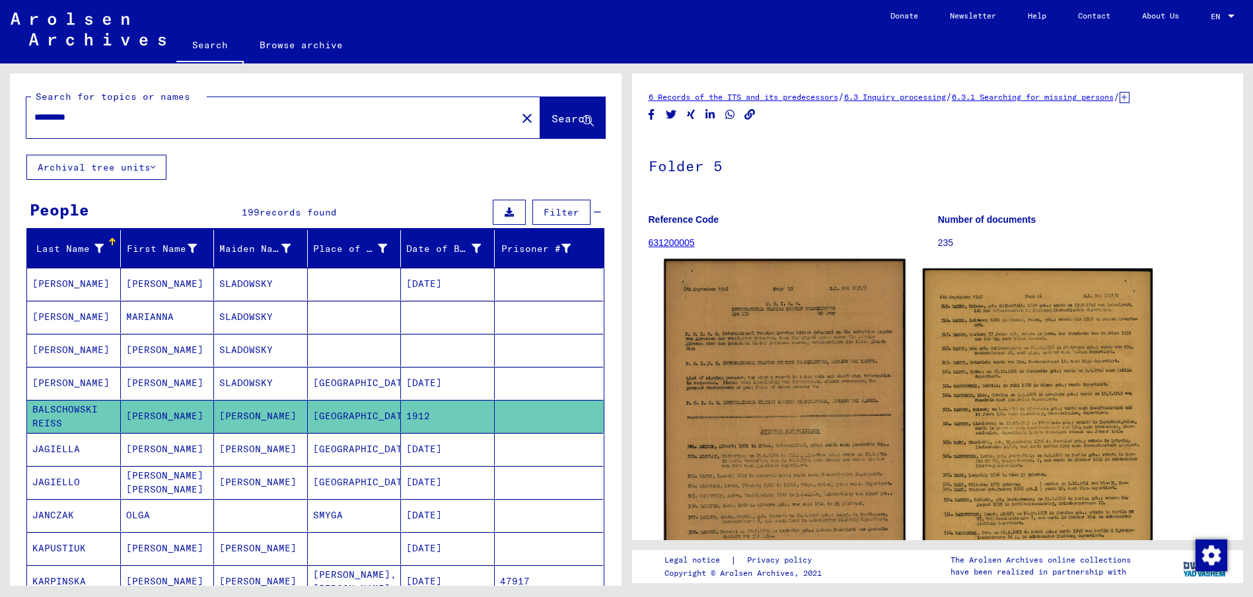
click at [731, 355] on img at bounding box center [784, 453] width 241 height 389
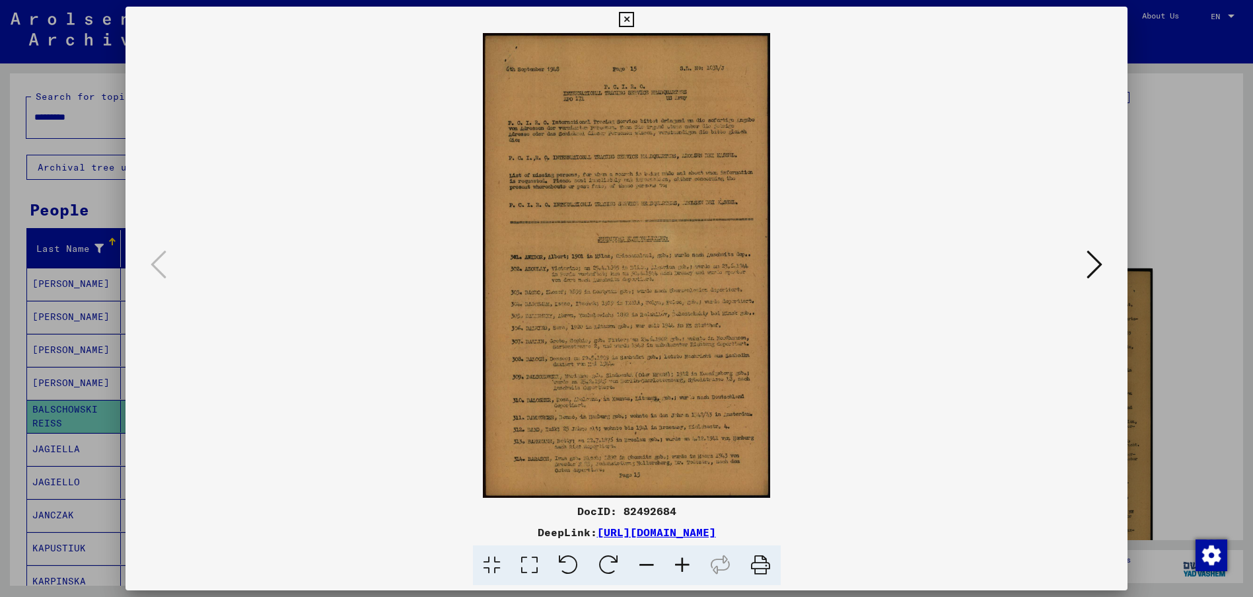
click at [1099, 262] on icon at bounding box center [1095, 264] width 16 height 32
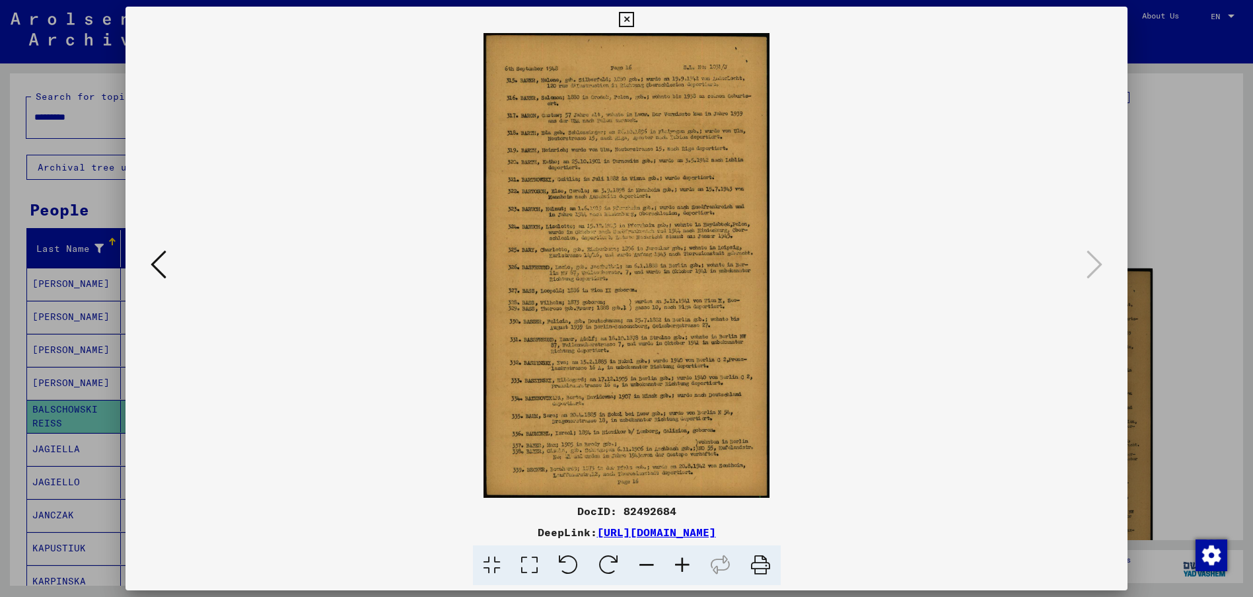
click at [156, 255] on icon at bounding box center [159, 264] width 16 height 32
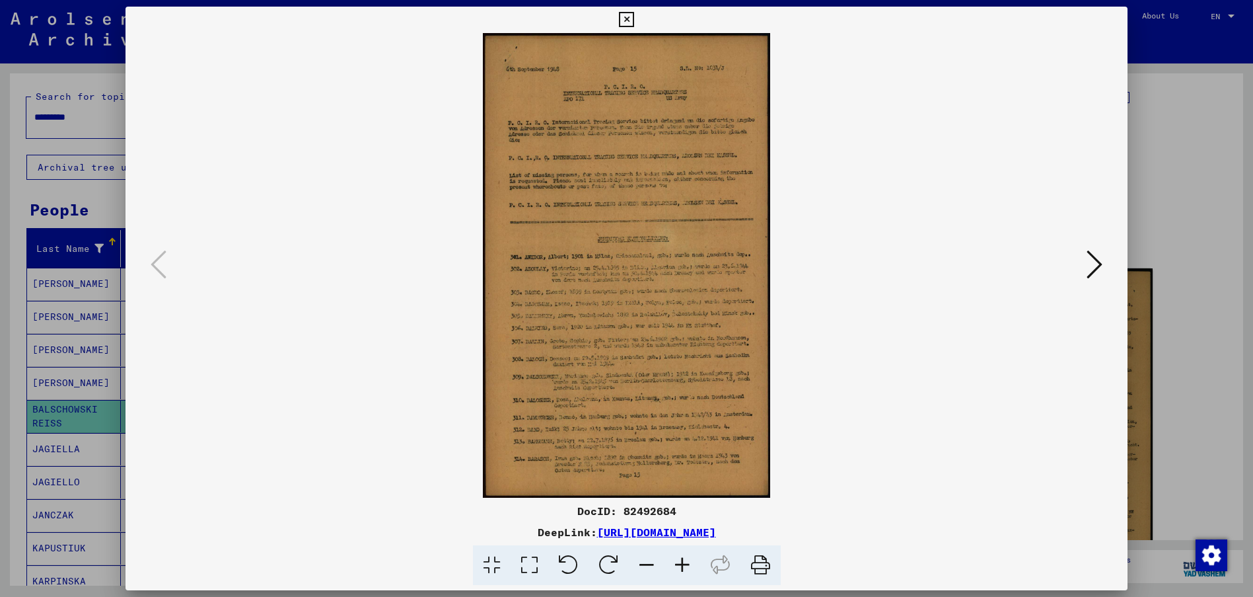
click at [94, 118] on div at bounding box center [626, 298] width 1253 height 597
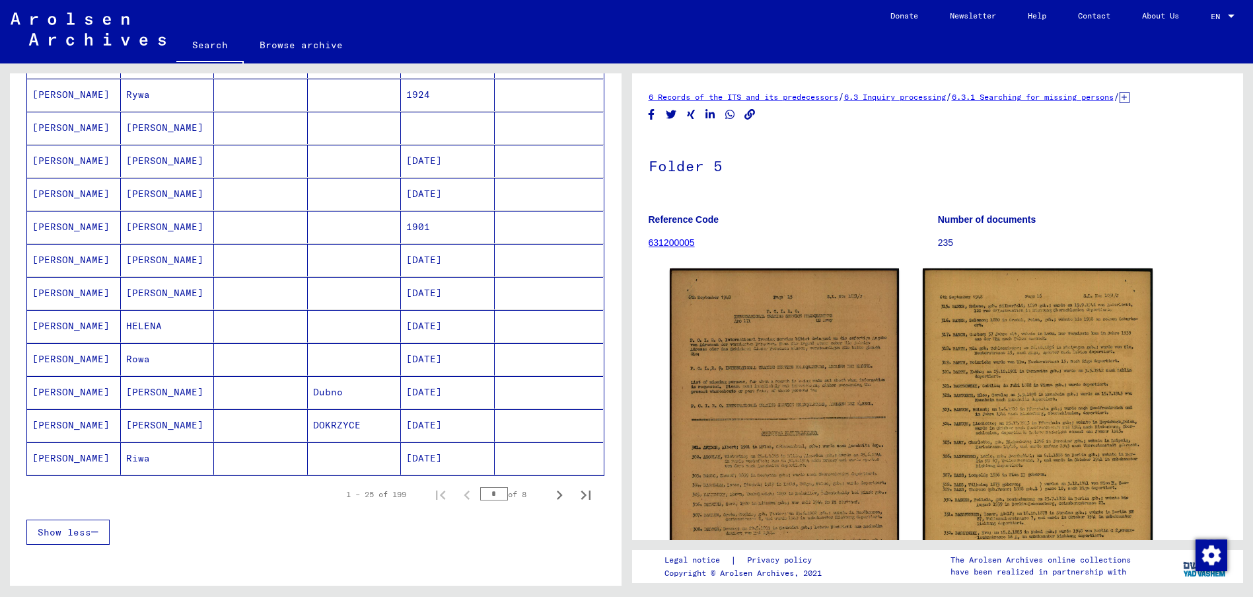
scroll to position [661, 0]
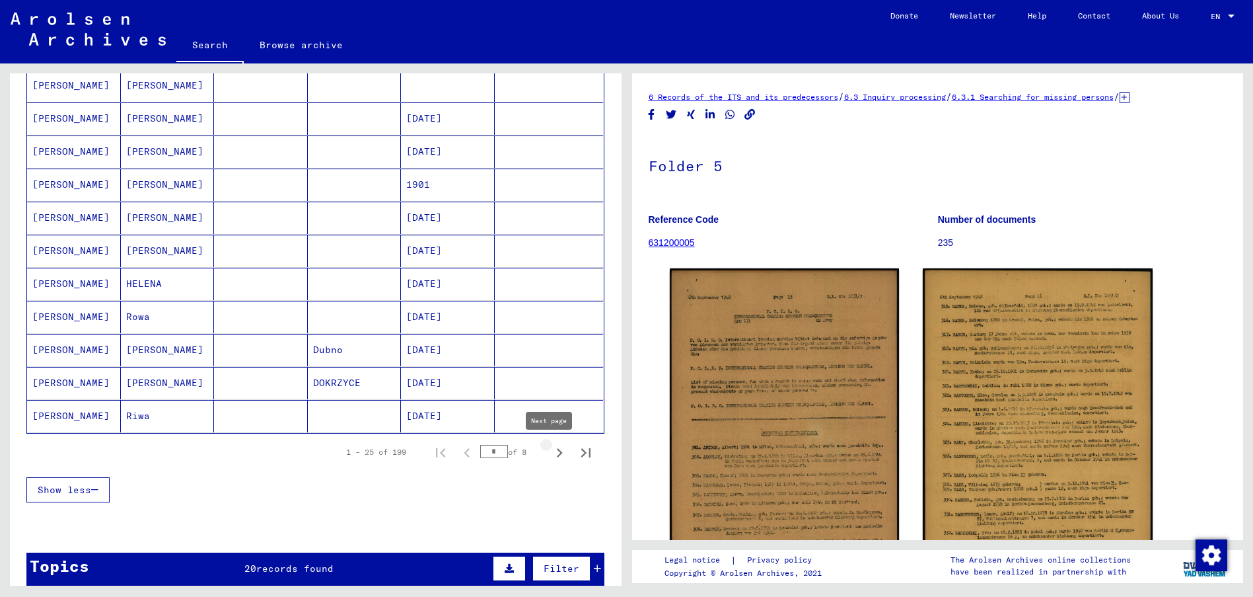
click at [552, 453] on icon "Next page" at bounding box center [559, 452] width 18 height 18
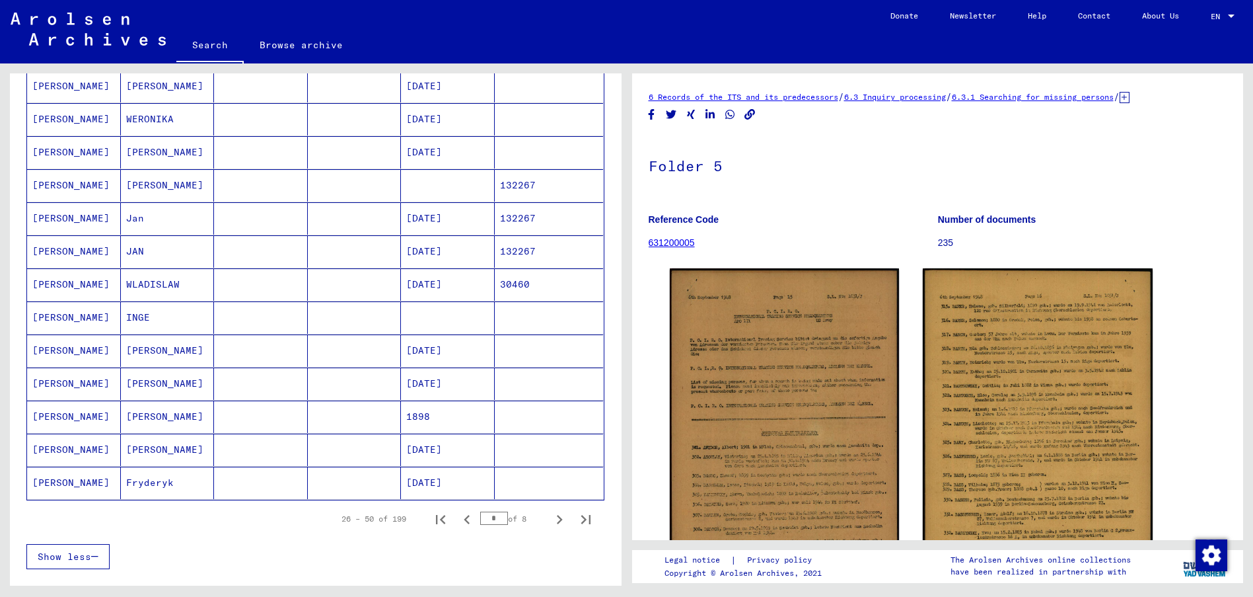
scroll to position [595, 0]
click at [143, 351] on mat-cell "[PERSON_NAME]" at bounding box center [168, 350] width 94 height 32
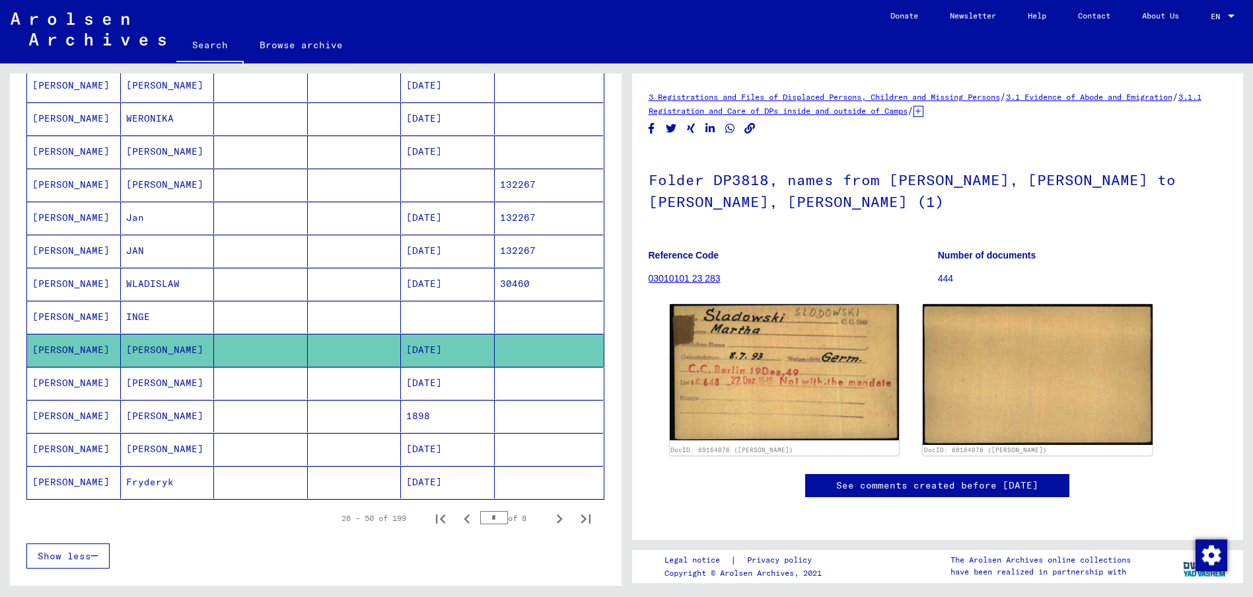
click at [143, 381] on mat-cell "[PERSON_NAME]" at bounding box center [168, 383] width 94 height 32
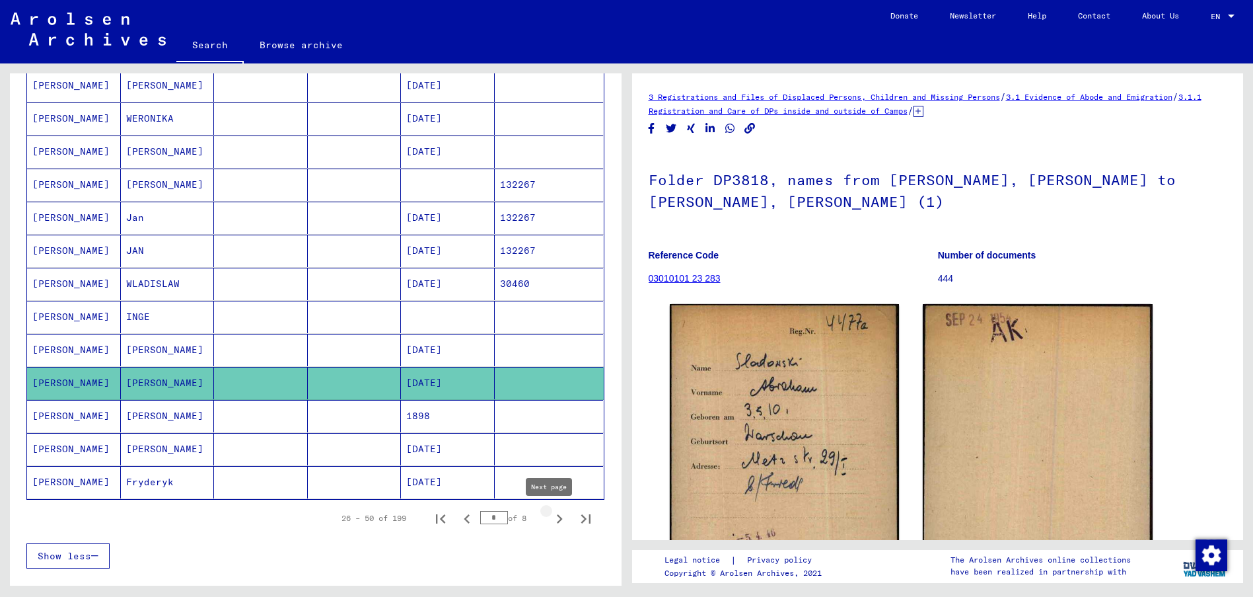
click at [557, 517] on icon "Next page" at bounding box center [560, 518] width 6 height 9
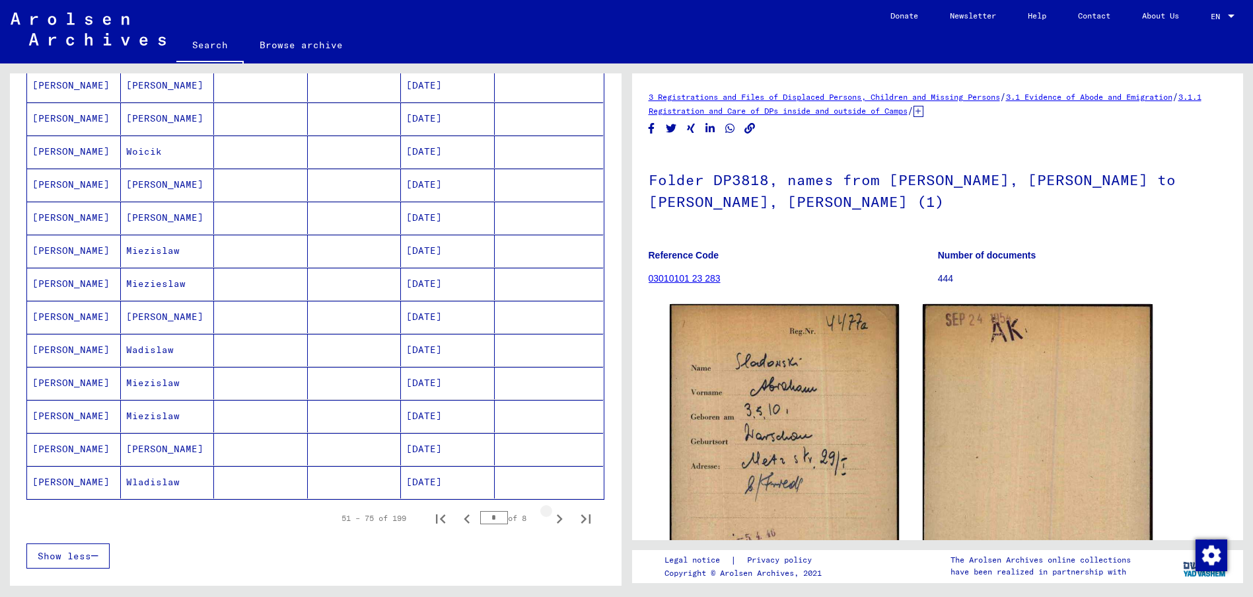
click at [557, 517] on icon "Next page" at bounding box center [560, 518] width 6 height 9
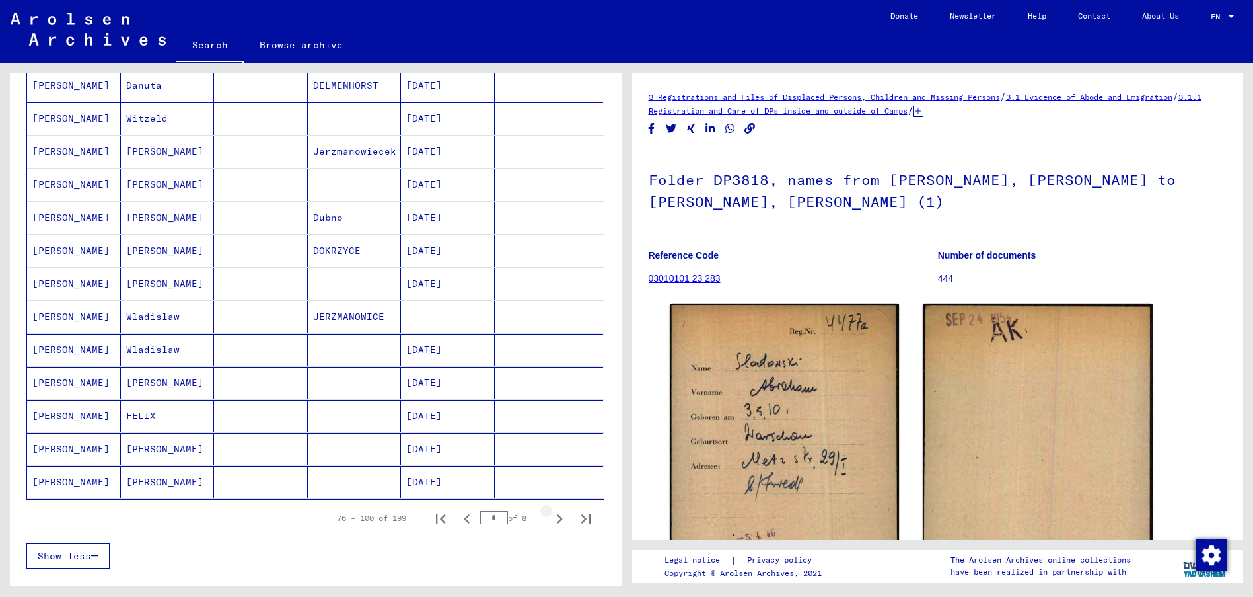
click at [557, 517] on icon "Next page" at bounding box center [560, 518] width 6 height 9
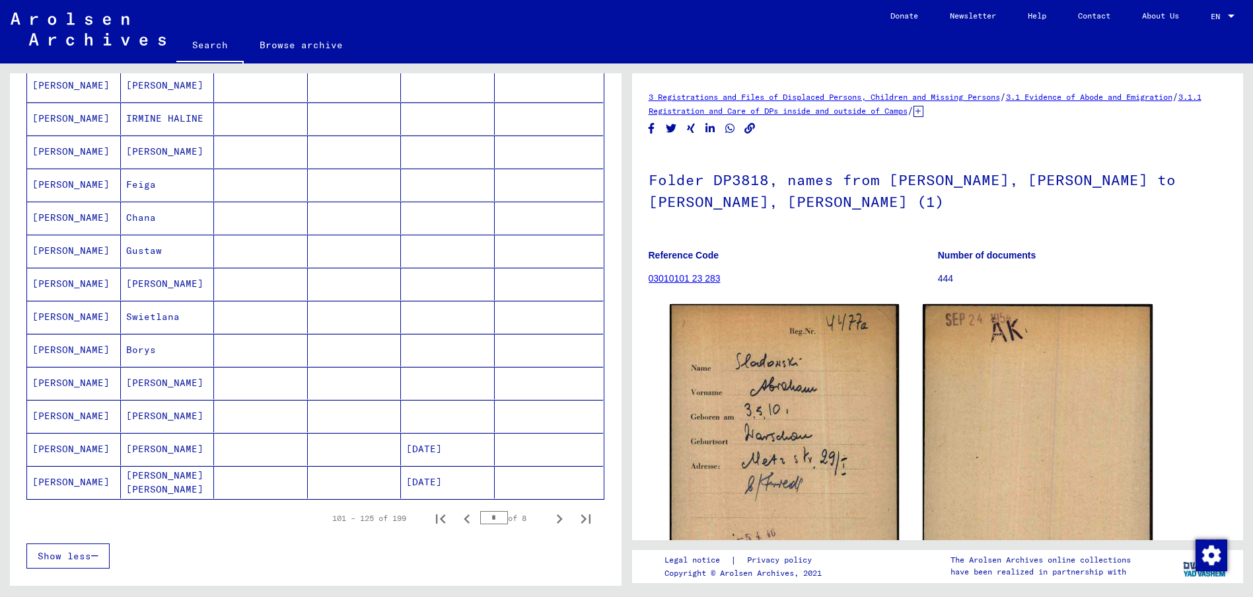
click at [557, 517] on icon "Next page" at bounding box center [560, 518] width 6 height 9
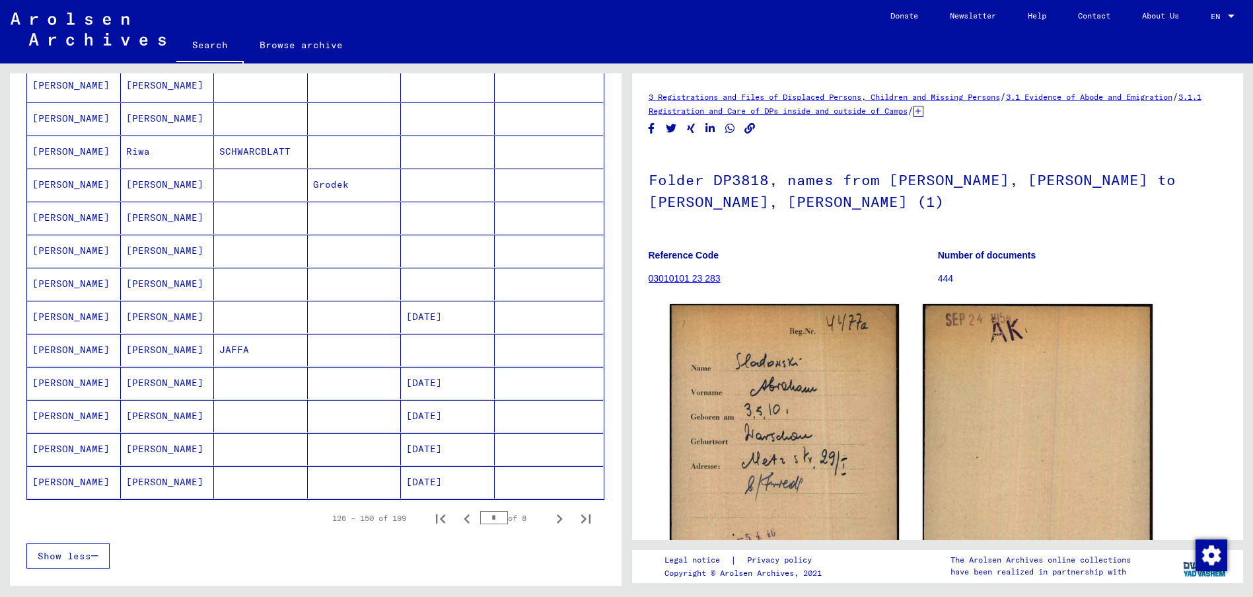
click at [63, 350] on mat-cell "[PERSON_NAME]" at bounding box center [74, 350] width 94 height 32
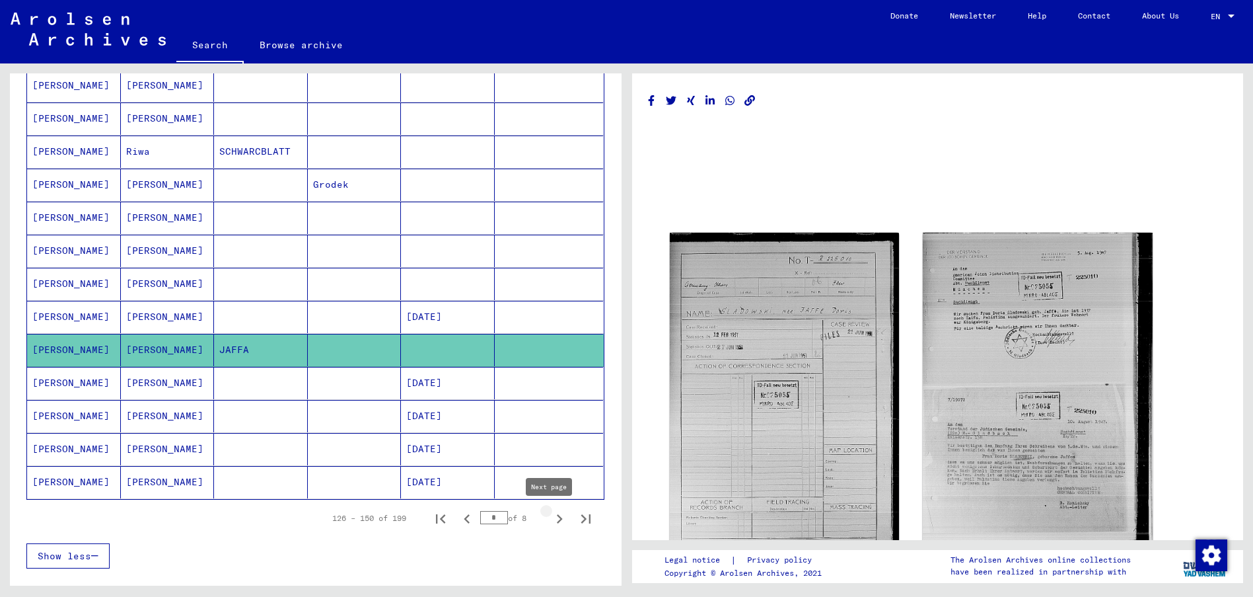
click at [557, 517] on icon "Next page" at bounding box center [560, 518] width 6 height 9
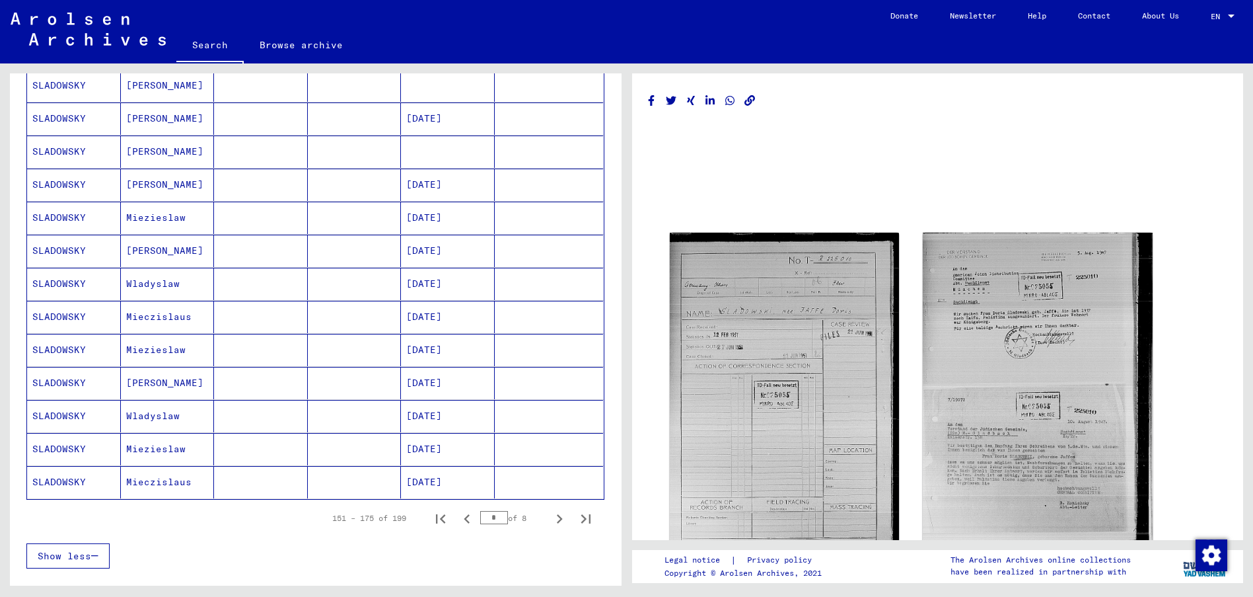
click at [67, 150] on mat-cell "SLADOWSKY" at bounding box center [74, 151] width 94 height 32
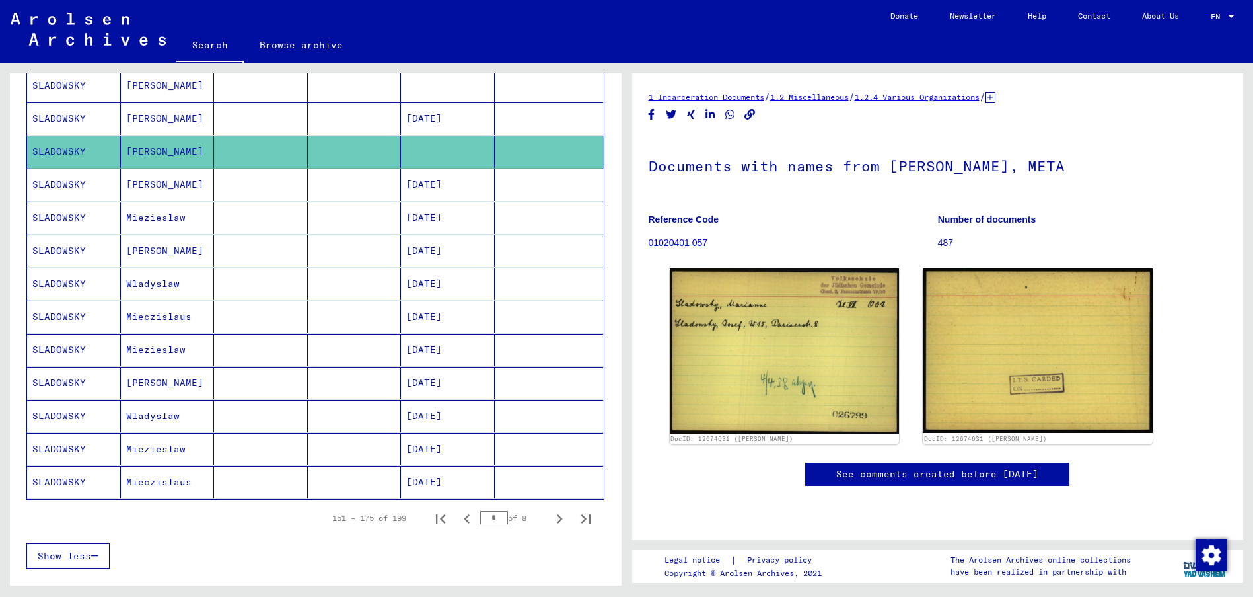
click at [145, 119] on mat-cell "[PERSON_NAME]" at bounding box center [168, 118] width 94 height 32
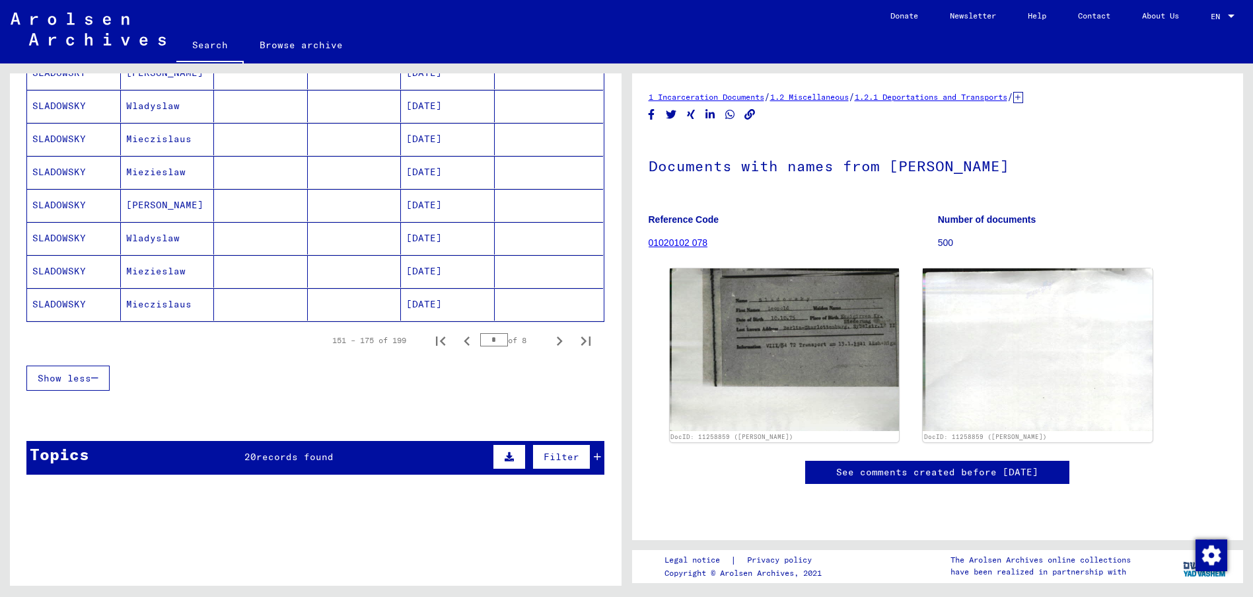
scroll to position [793, 0]
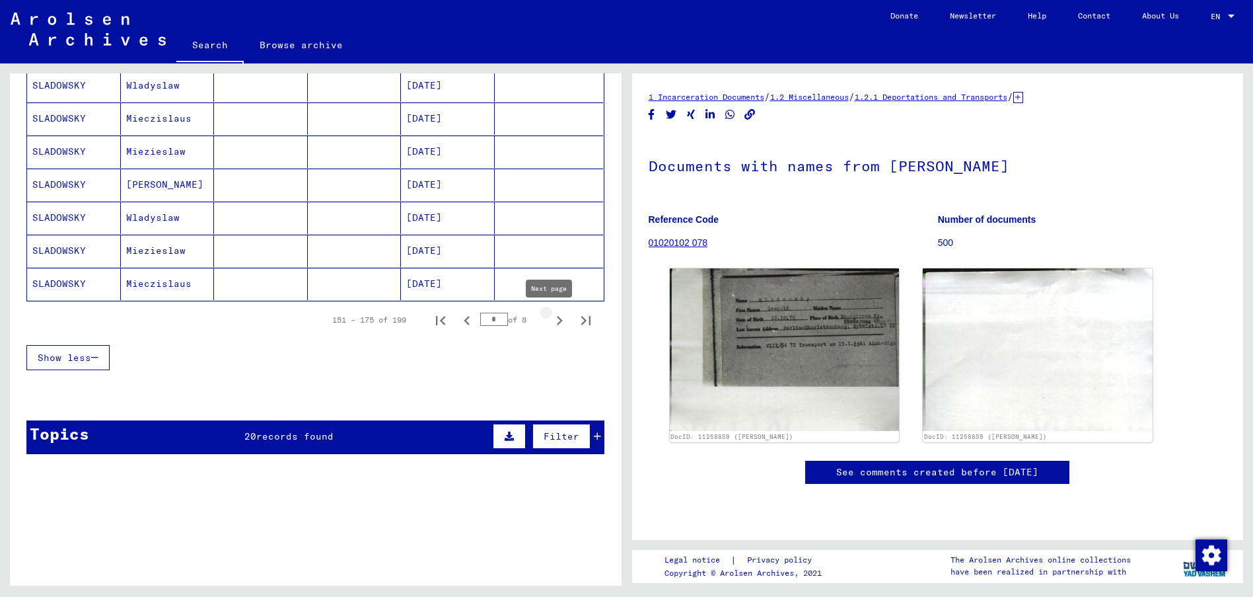
click at [557, 322] on icon "Next page" at bounding box center [560, 320] width 6 height 9
type input "*"
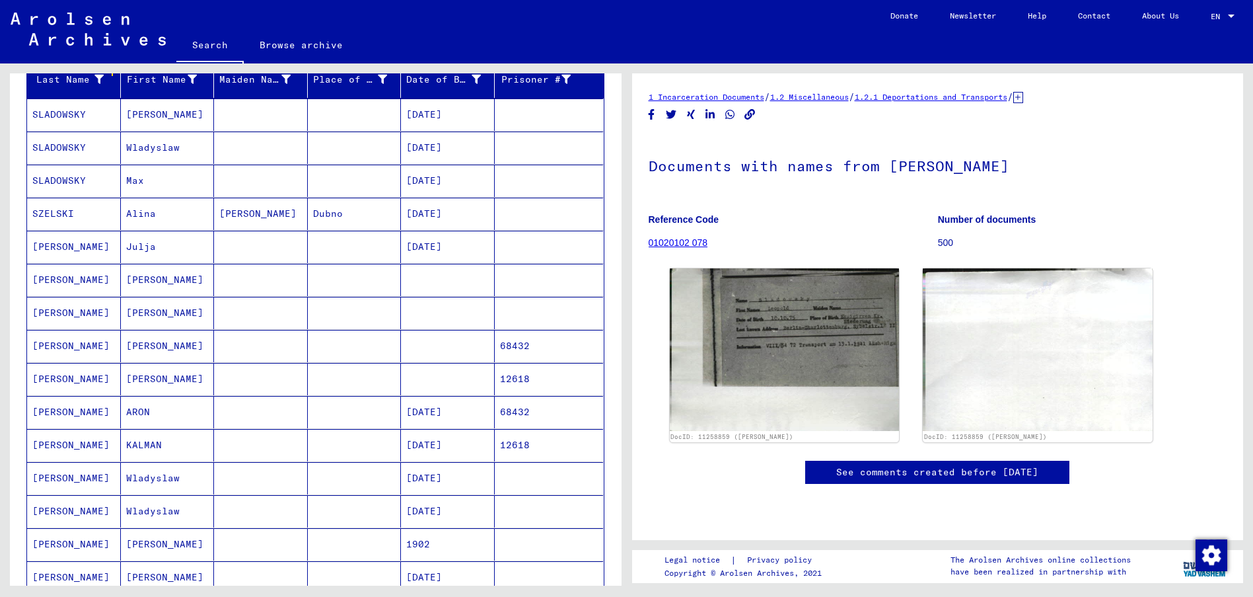
scroll to position [132, 0]
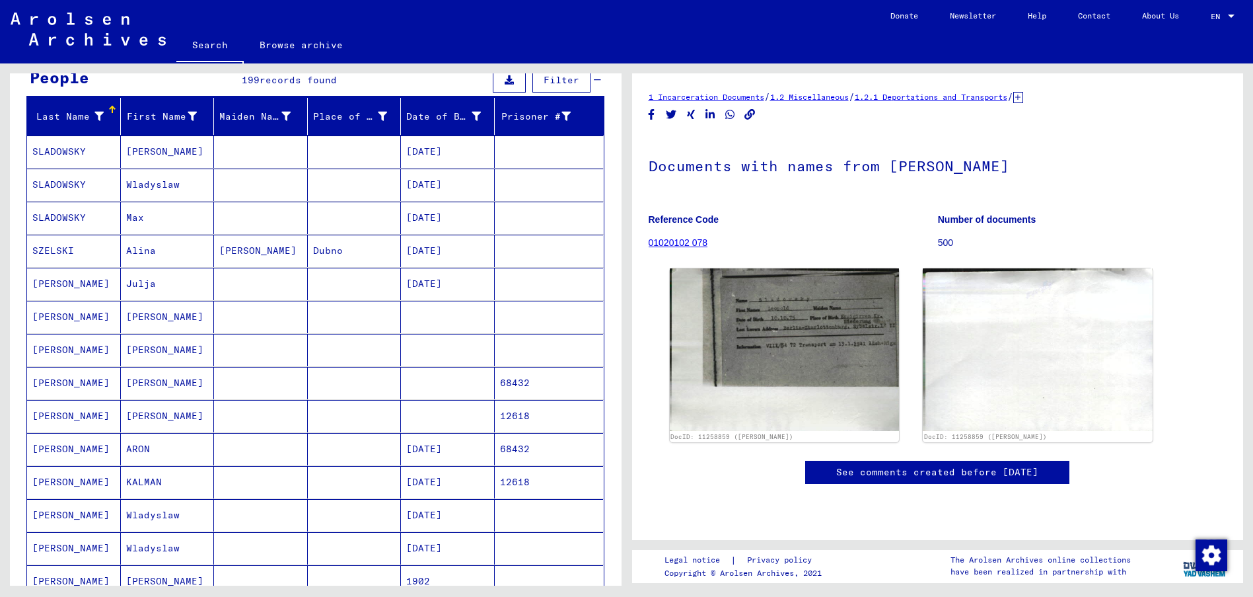
click at [75, 216] on mat-cell "SLADOWSKY" at bounding box center [74, 217] width 94 height 32
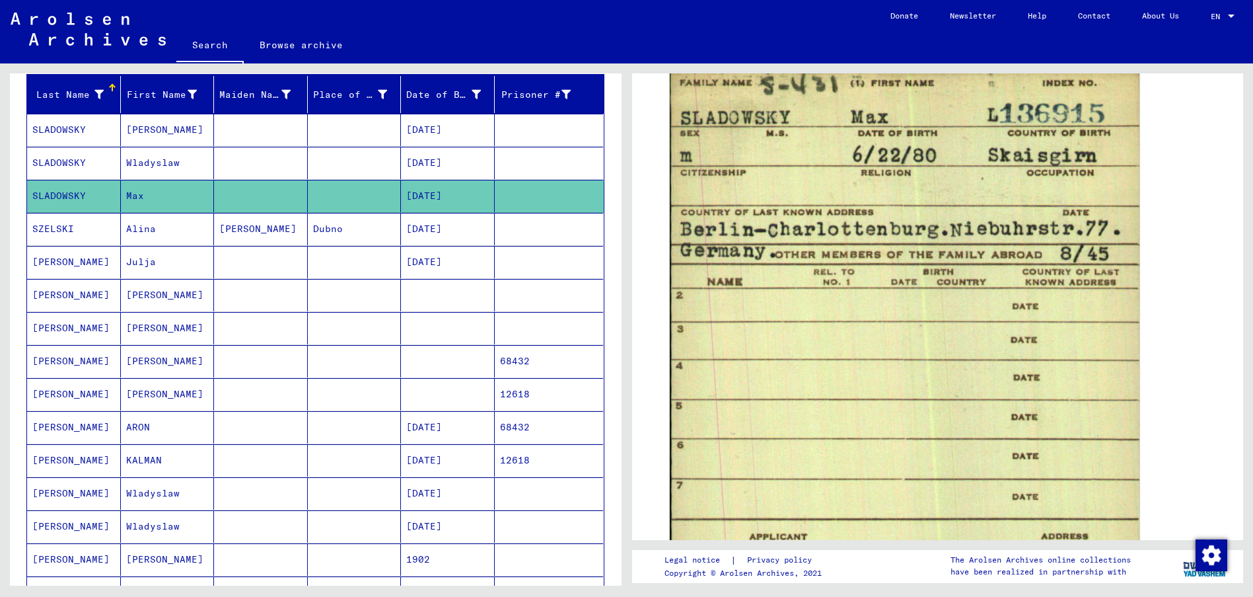
scroll to position [147, 0]
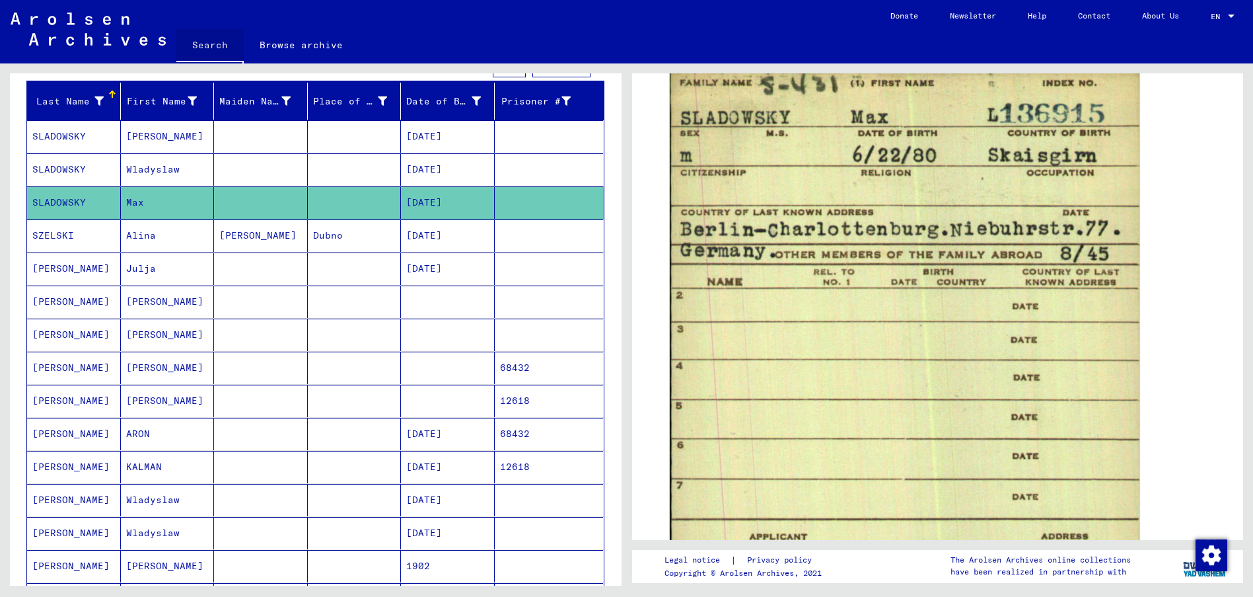
click at [207, 45] on link "Search" at bounding box center [209, 46] width 67 height 34
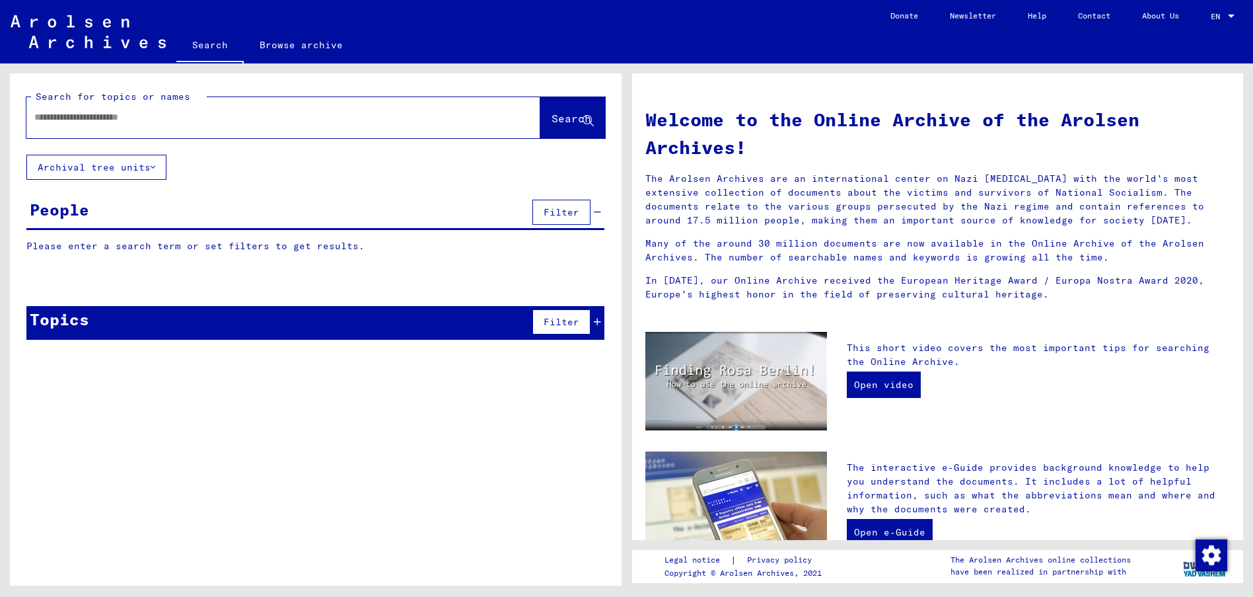
click at [170, 116] on input "text" at bounding box center [267, 117] width 466 height 14
click at [540, 120] on button "Search" at bounding box center [572, 117] width 65 height 41
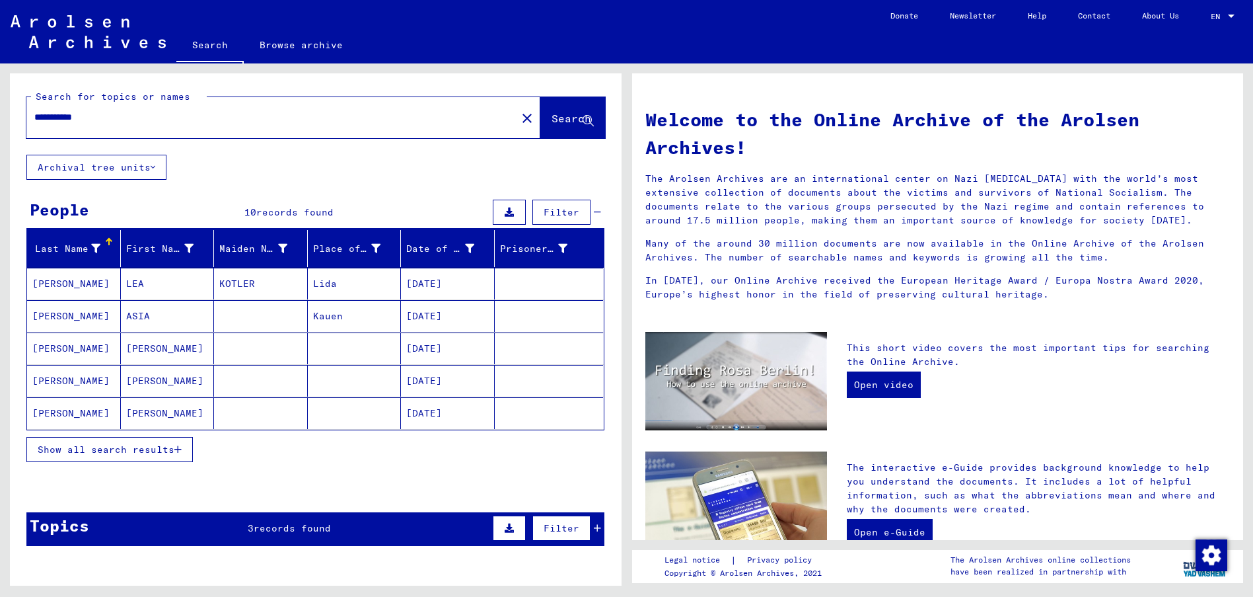
click at [176, 448] on icon "button" at bounding box center [177, 449] width 7 height 9
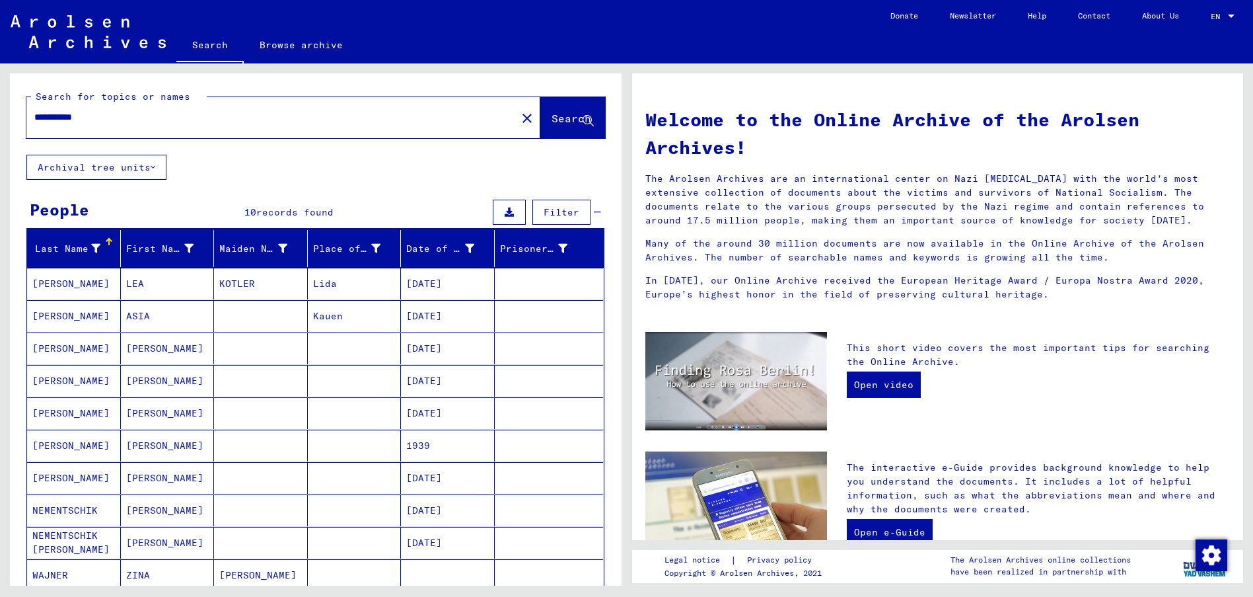
scroll to position [66, 0]
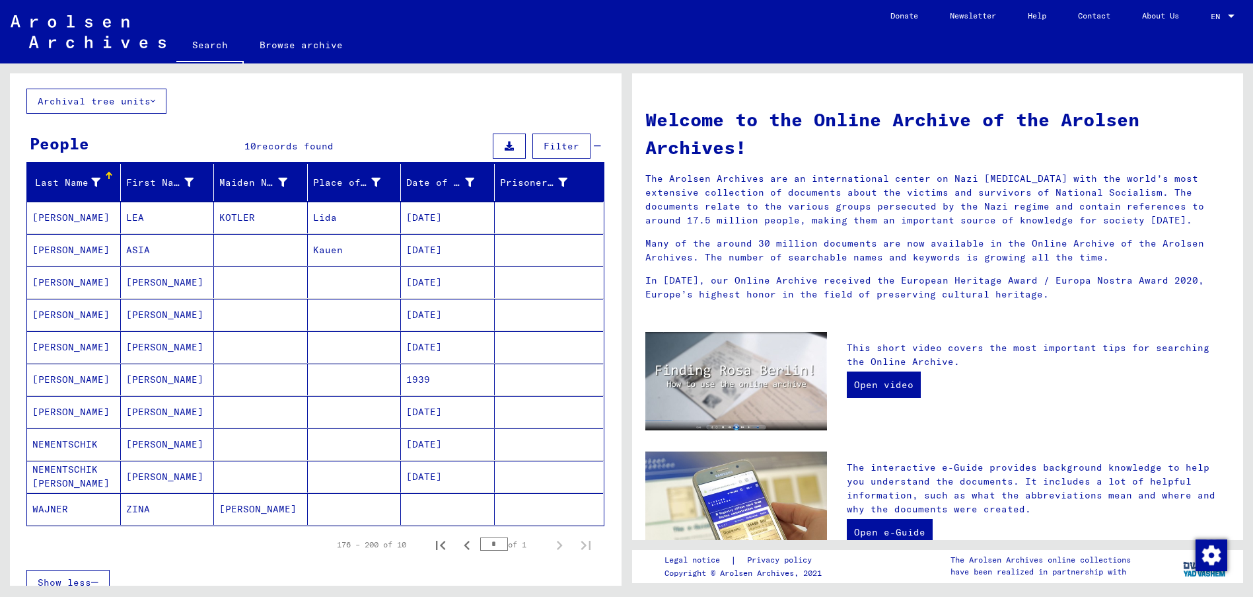
click at [71, 275] on mat-cell "[PERSON_NAME]" at bounding box center [74, 282] width 94 height 32
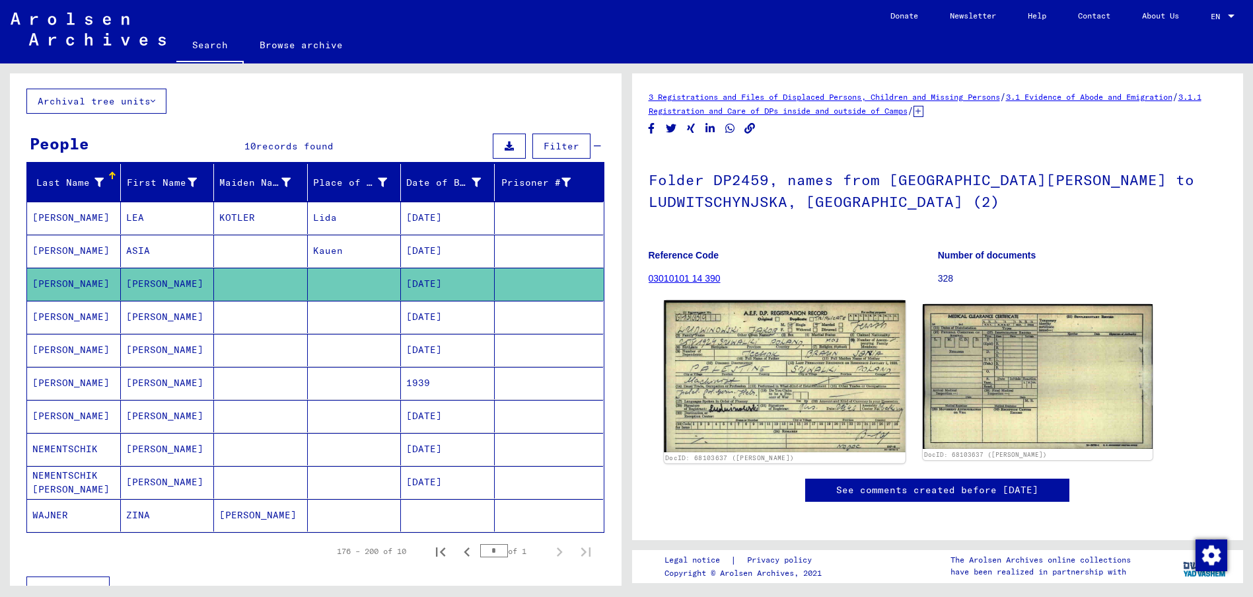
click at [752, 369] on img at bounding box center [784, 376] width 241 height 152
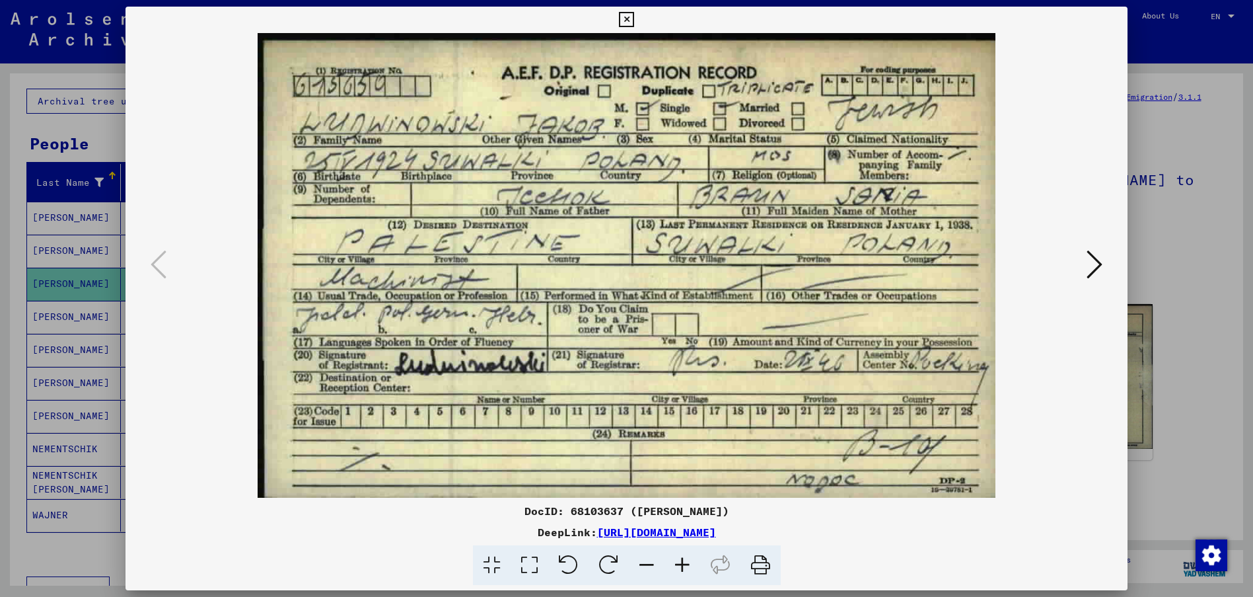
click at [1095, 258] on icon at bounding box center [1095, 264] width 16 height 32
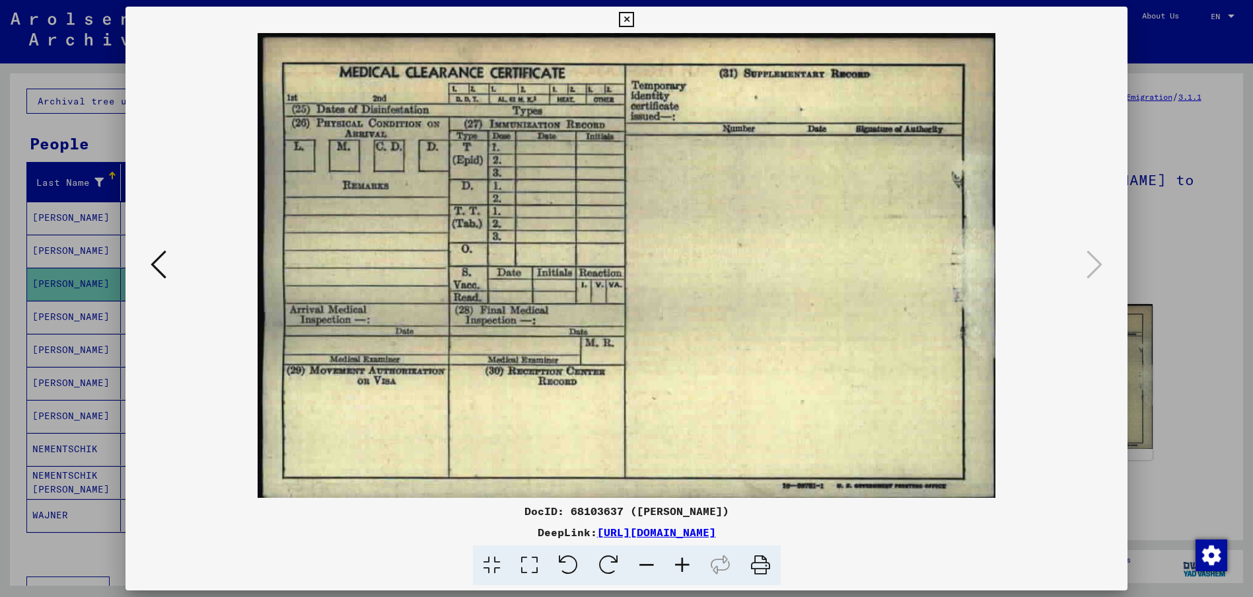
click at [77, 76] on div at bounding box center [626, 298] width 1253 height 597
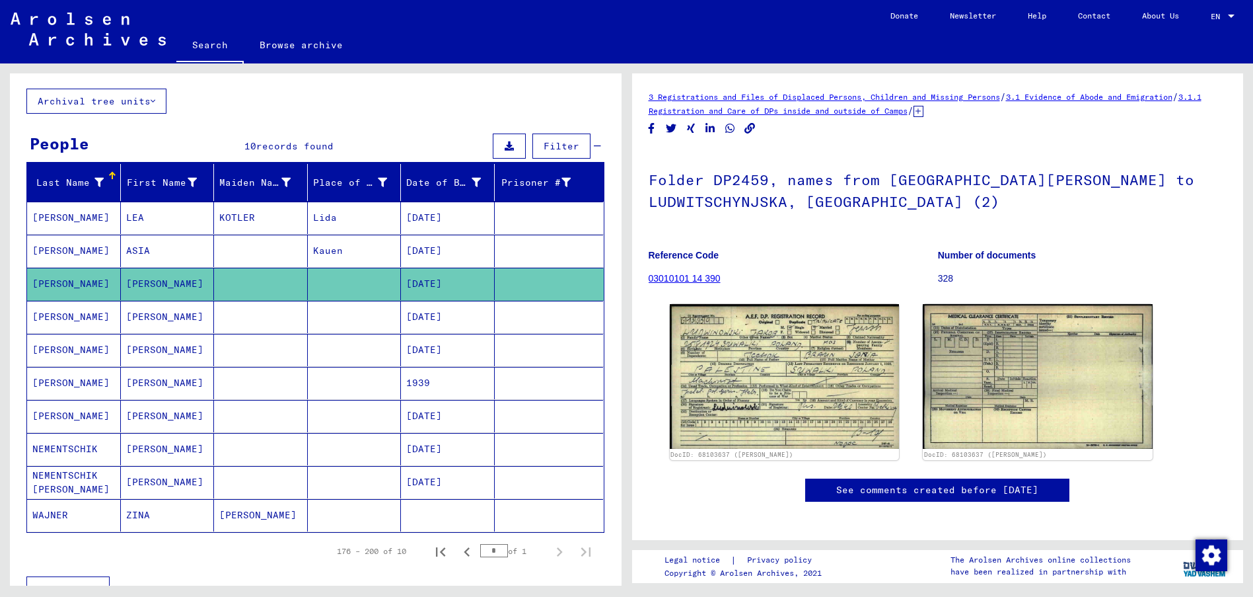
click at [89, 314] on mat-cell "[PERSON_NAME]" at bounding box center [74, 317] width 94 height 32
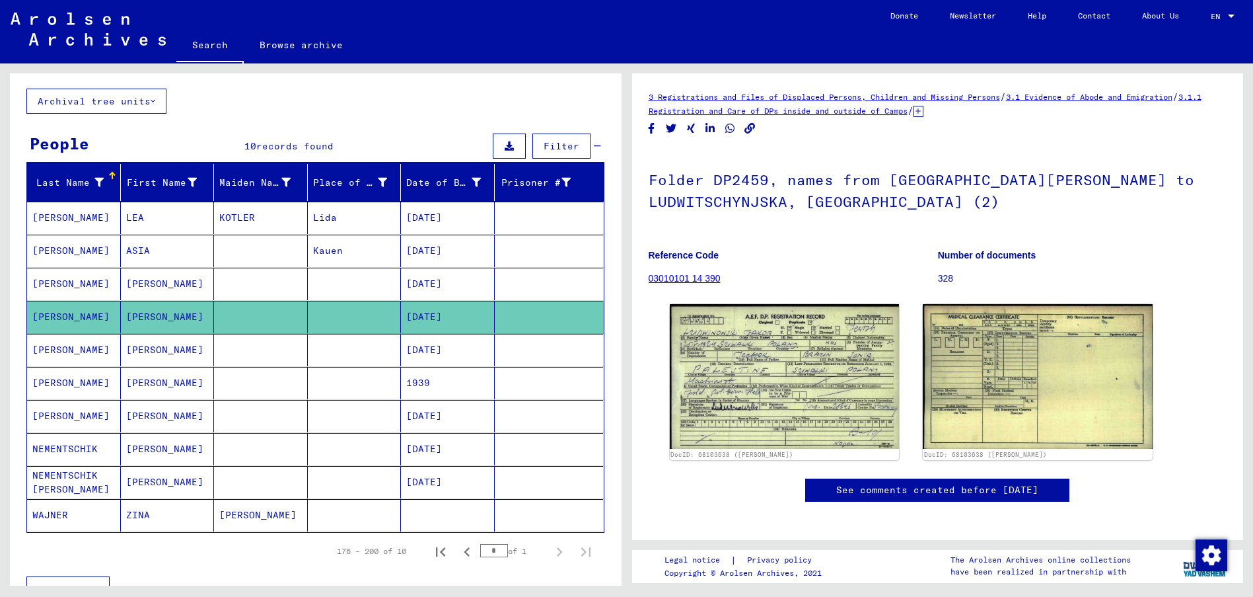
click at [79, 351] on mat-cell "[PERSON_NAME]" at bounding box center [74, 350] width 94 height 32
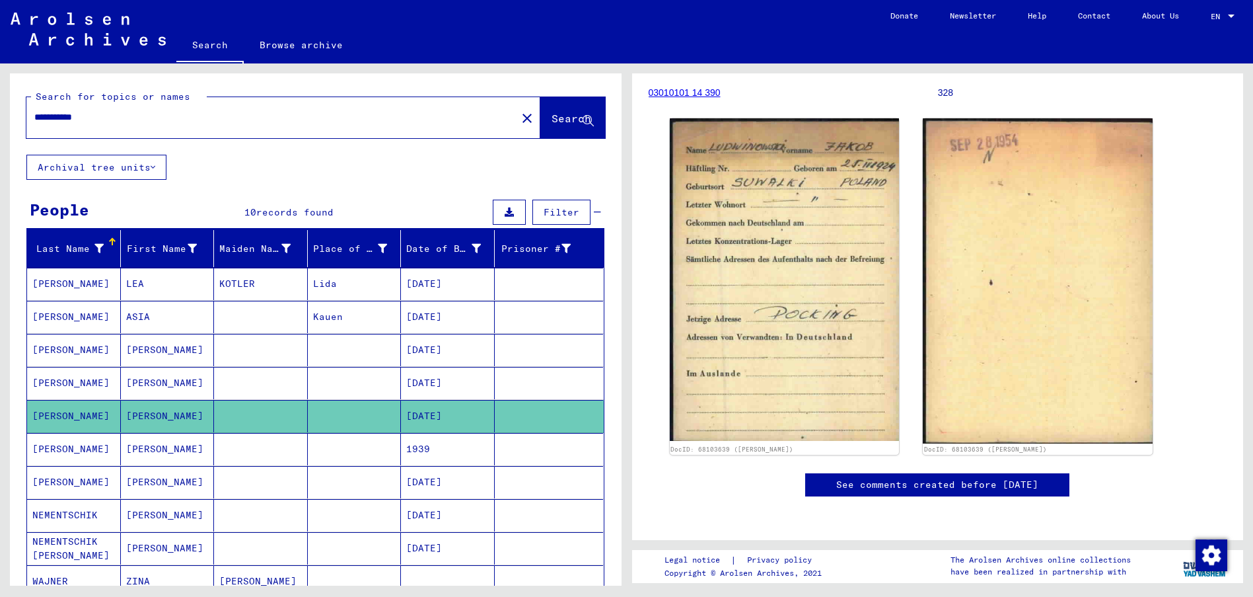
drag, startPoint x: 98, startPoint y: 118, endPoint x: -11, endPoint y: 114, distance: 108.4
click at [0, 114] on html "**********" at bounding box center [626, 298] width 1253 height 597
type input "***"
click at [554, 121] on span "Search" at bounding box center [572, 118] width 40 height 13
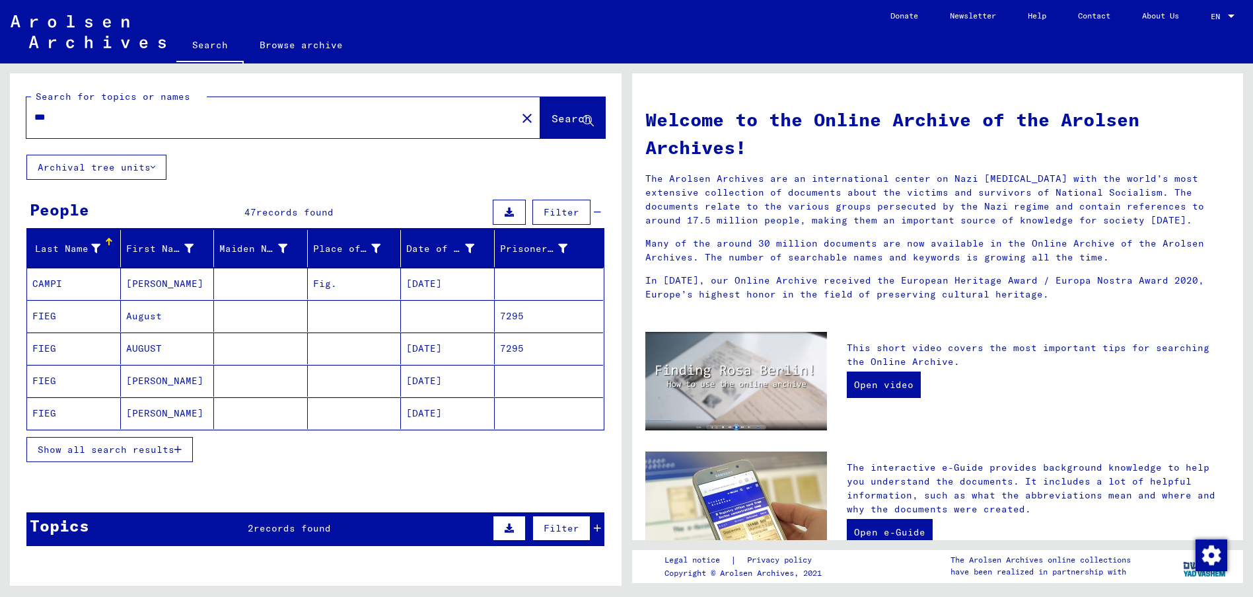
click at [182, 450] on icon "button" at bounding box center [177, 449] width 7 height 9
